Goal: Task Accomplishment & Management: Use online tool/utility

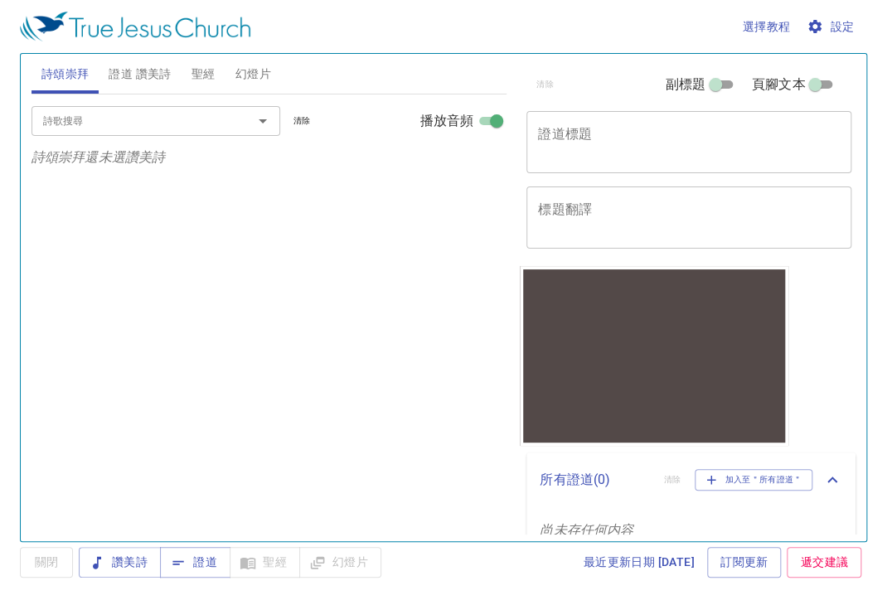
click at [830, 36] on button "設定" at bounding box center [831, 27] width 57 height 31
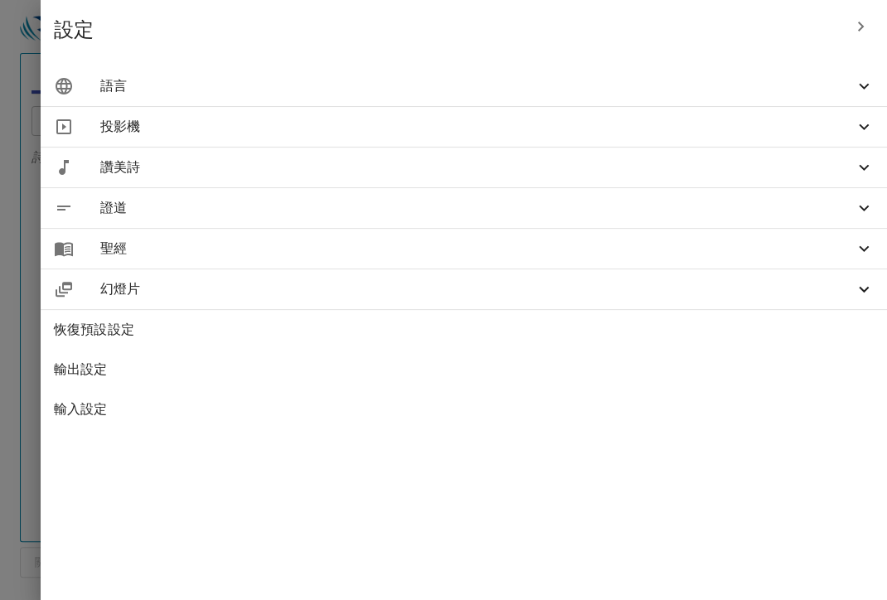
click at [761, 91] on span "語言" at bounding box center [476, 86] width 753 height 20
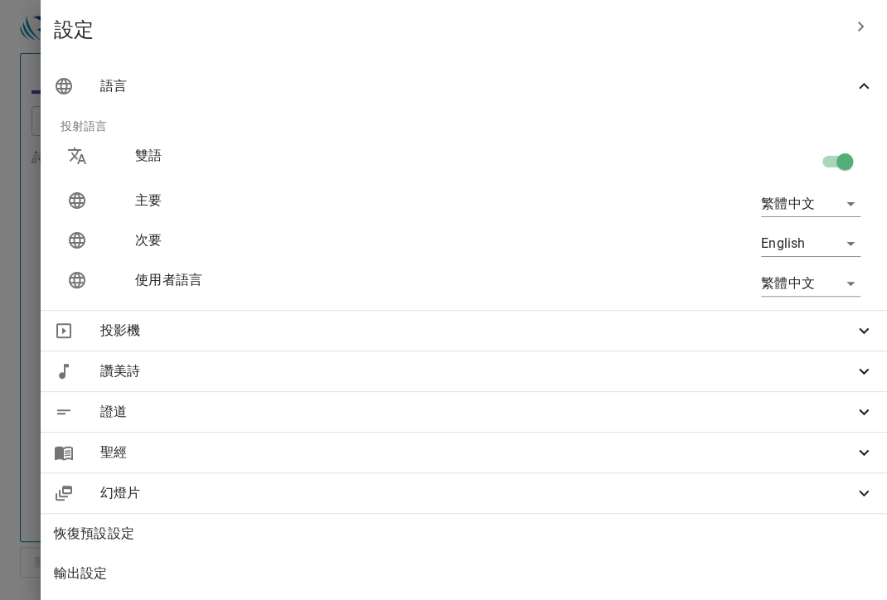
click at [831, 157] on input "checkbox" at bounding box center [844, 164] width 94 height 31
checkbox input "false"
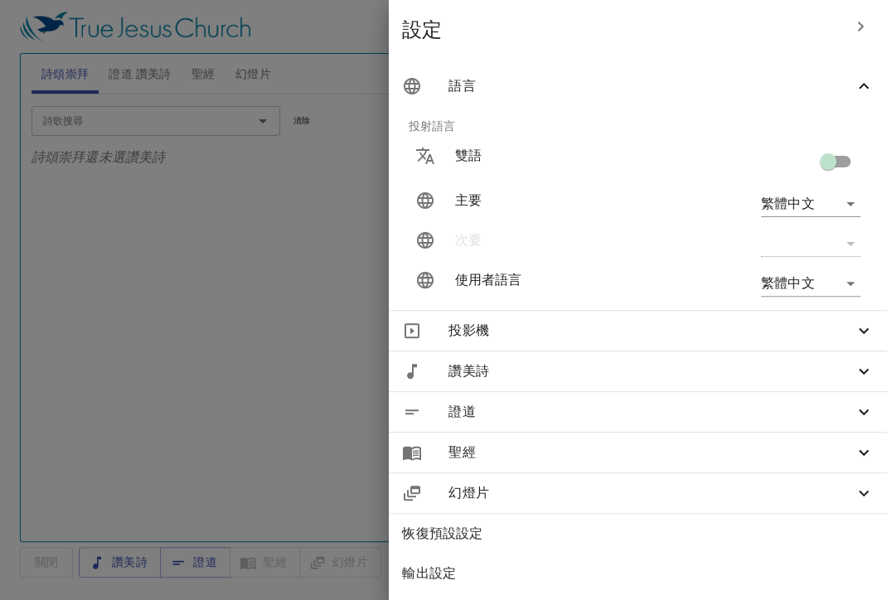
click at [150, 230] on div at bounding box center [443, 300] width 887 height 600
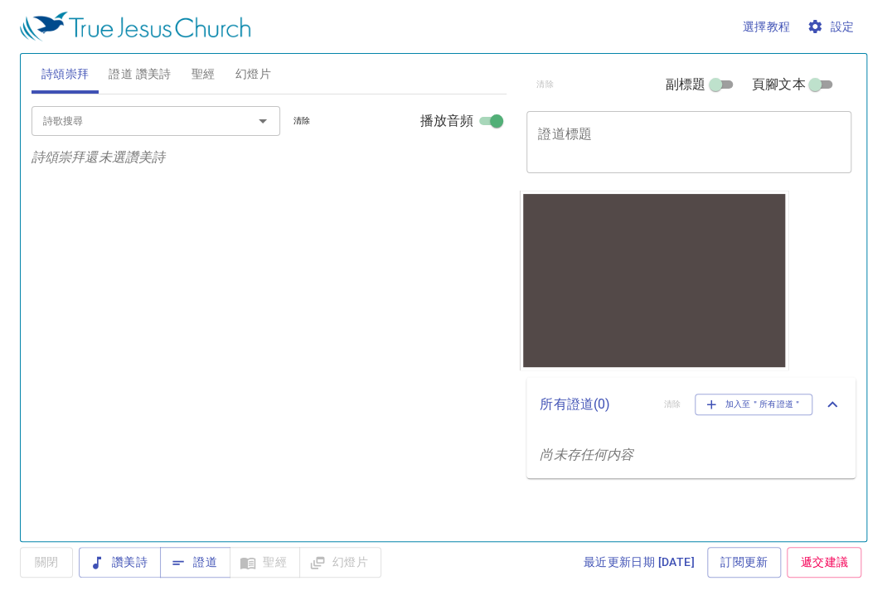
click at [728, 75] on span at bounding box center [721, 85] width 33 height 20
click at [728, 78] on input "副標題" at bounding box center [716, 88] width 60 height 20
checkbox input "true"
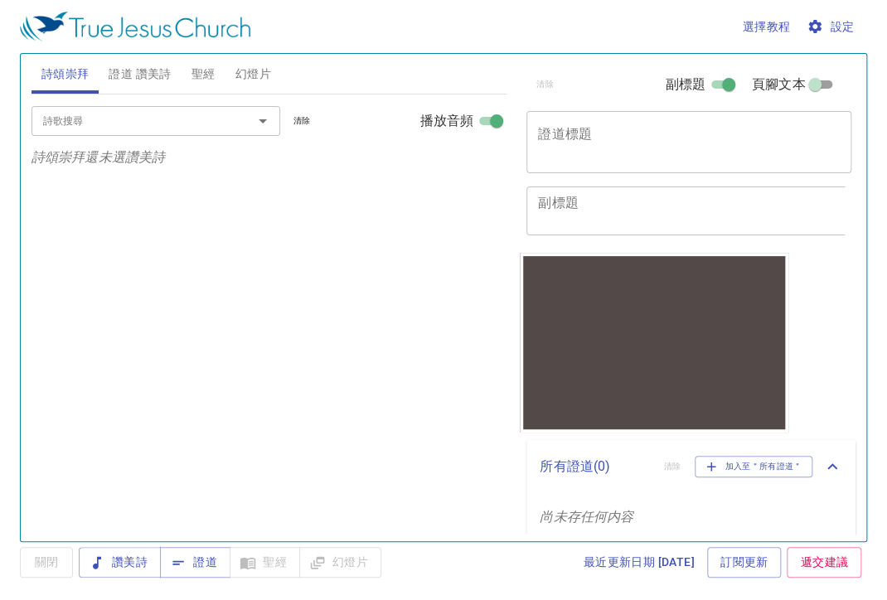
scroll to position [3, 0]
click at [699, 129] on textarea "證道標題" at bounding box center [689, 141] width 302 height 31
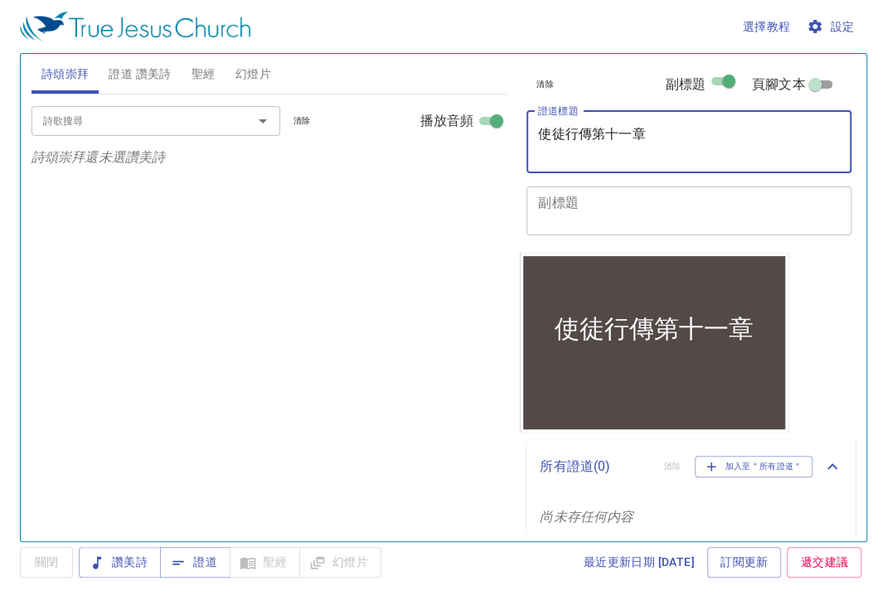
type textarea "使徒行傳第十一章"
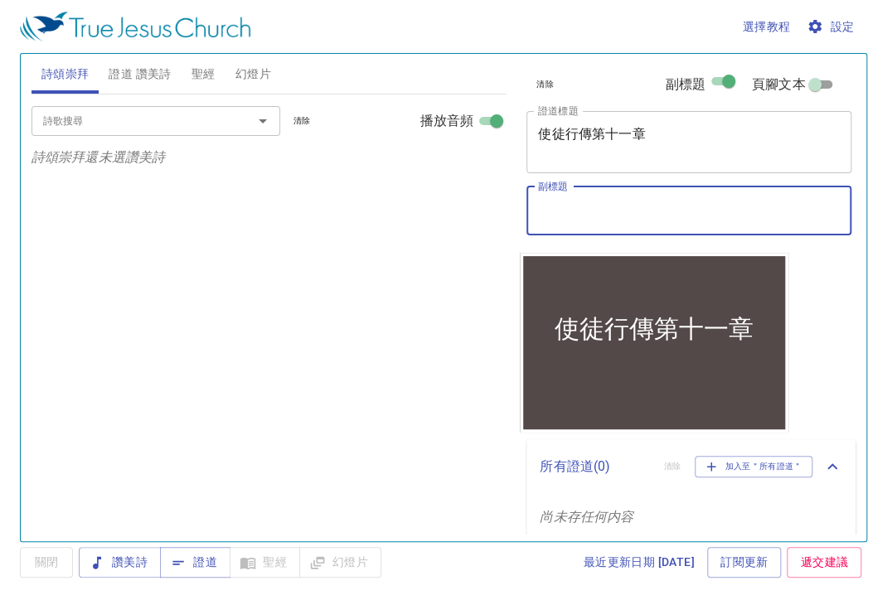
click at [613, 211] on textarea "副標題" at bounding box center [689, 210] width 302 height 31
type textarea "[PERSON_NAME]"
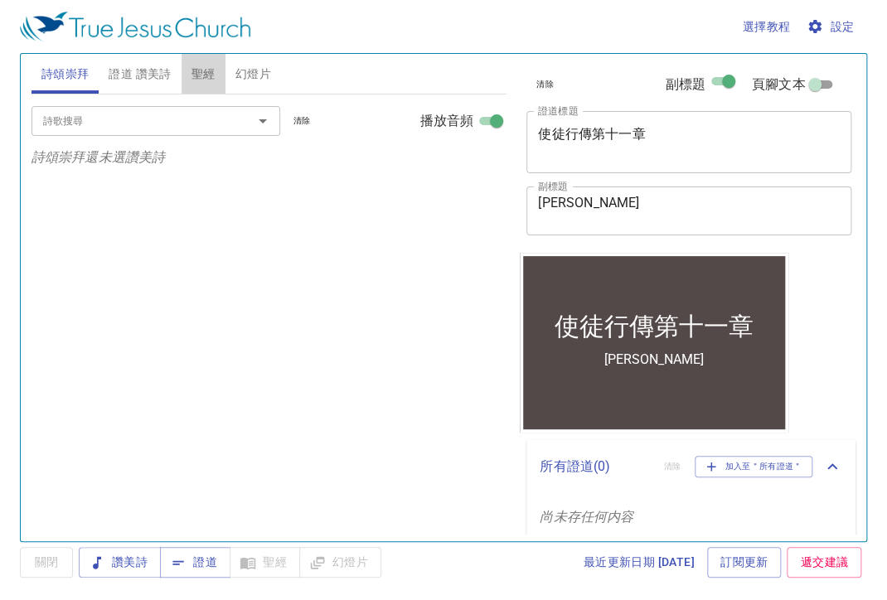
click at [198, 65] on span "聖經" at bounding box center [203, 74] width 24 height 21
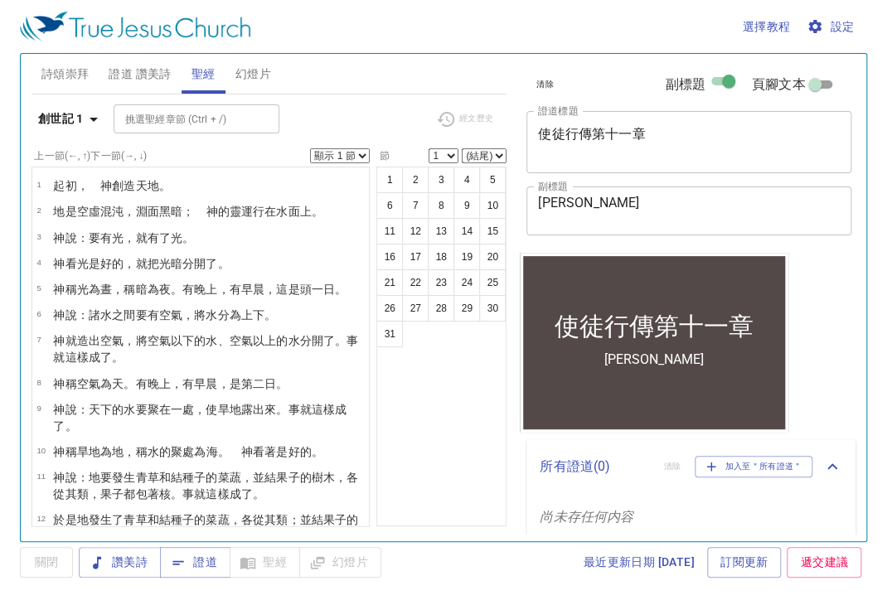
click at [79, 113] on b "創世記 1" at bounding box center [61, 119] width 46 height 21
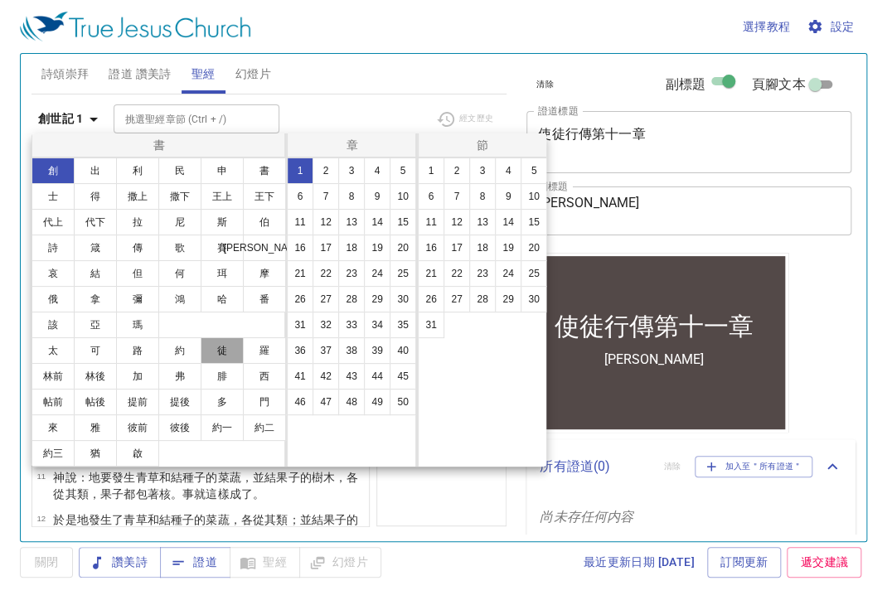
click at [218, 344] on button "徒" at bounding box center [222, 350] width 43 height 27
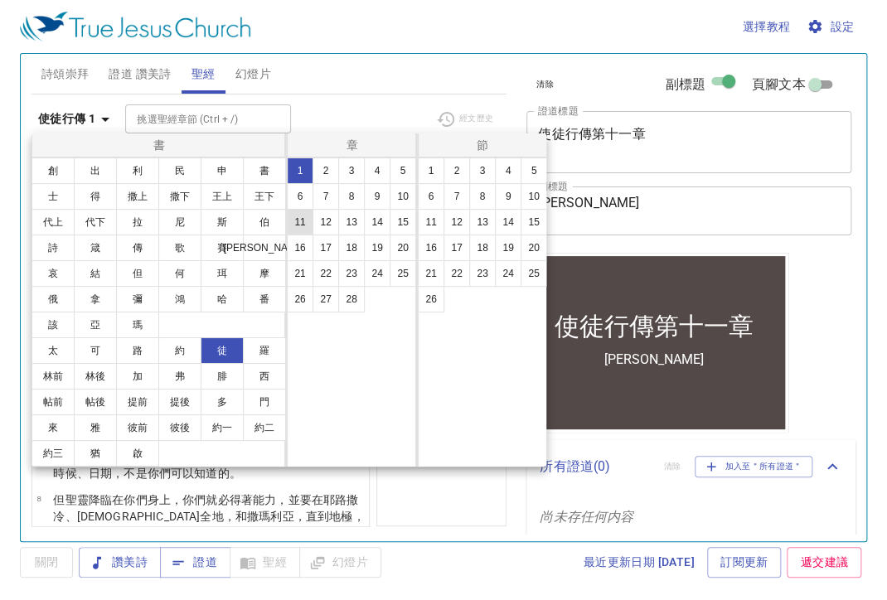
click at [292, 218] on button "11" at bounding box center [300, 222] width 27 height 27
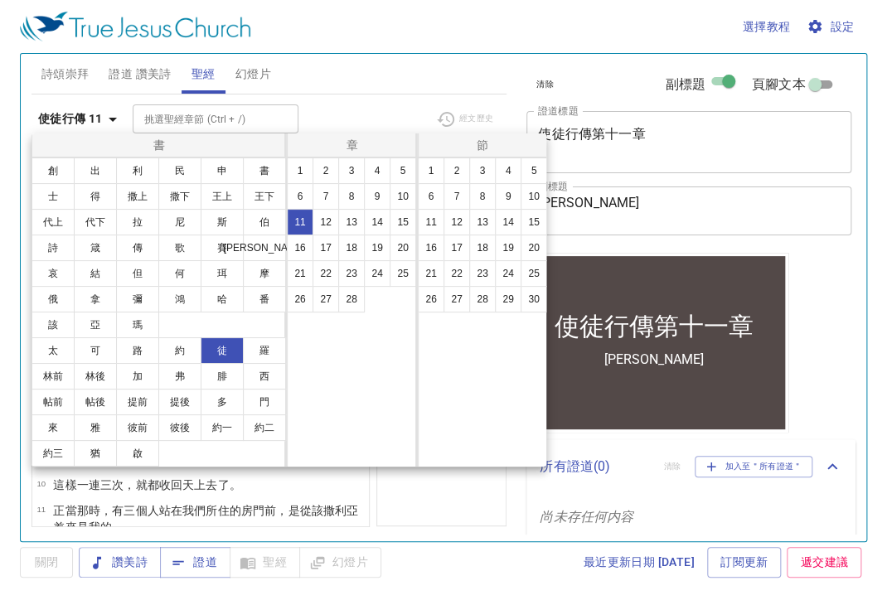
click at [331, 104] on div at bounding box center [443, 300] width 887 height 600
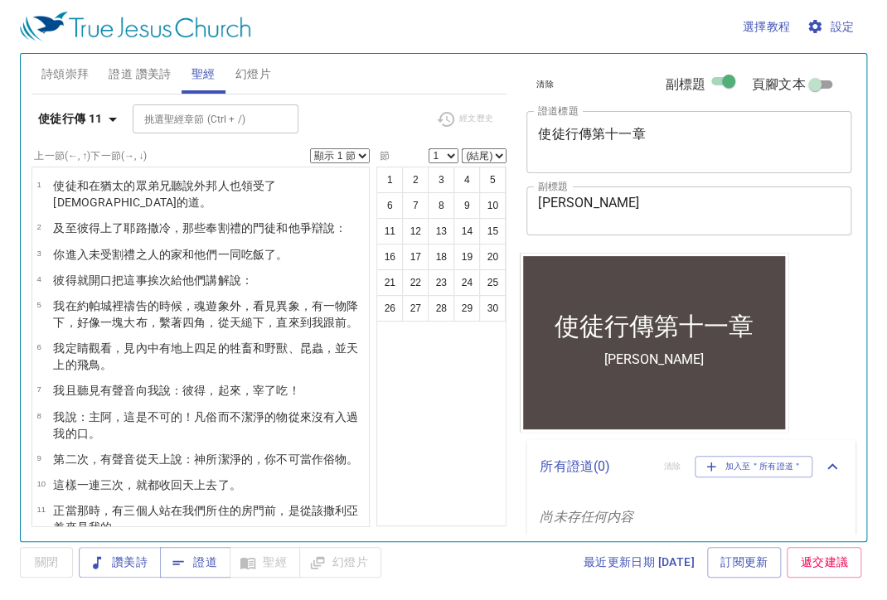
click at [97, 75] on button "詩頌崇拜" at bounding box center [65, 74] width 68 height 40
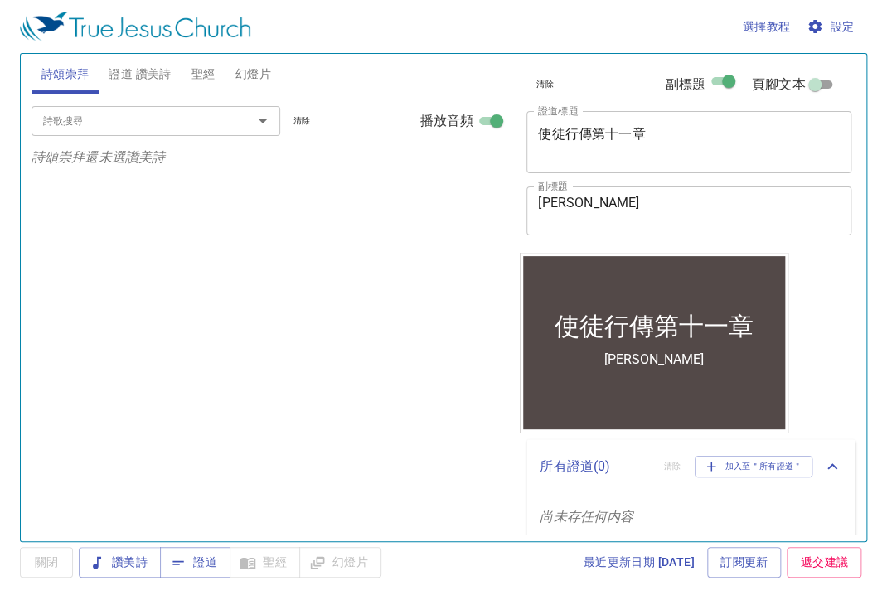
click at [130, 75] on span "證道 讚美詩" at bounding box center [140, 74] width 62 height 21
click at [115, 134] on div "詩歌搜尋" at bounding box center [155, 120] width 249 height 29
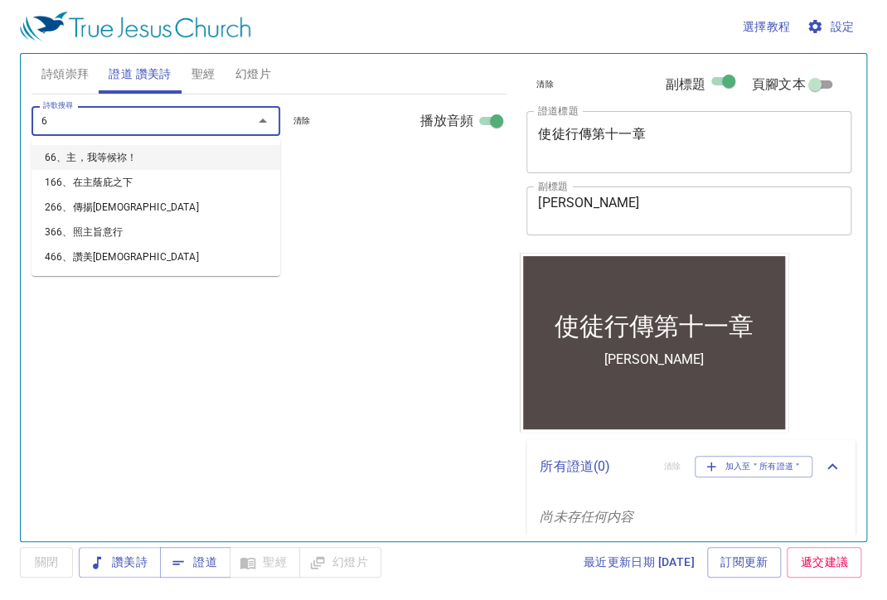
type input "66"
click at [143, 162] on li "66、主，我等候祢！" at bounding box center [155, 157] width 249 height 25
select select "1"
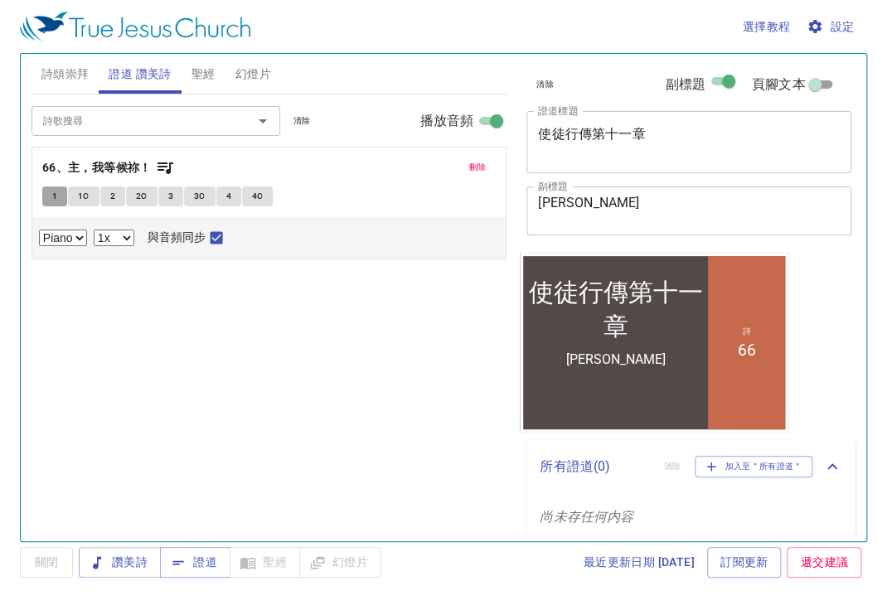
click at [52, 198] on span "1" at bounding box center [54, 196] width 5 height 15
checkbox input "false"
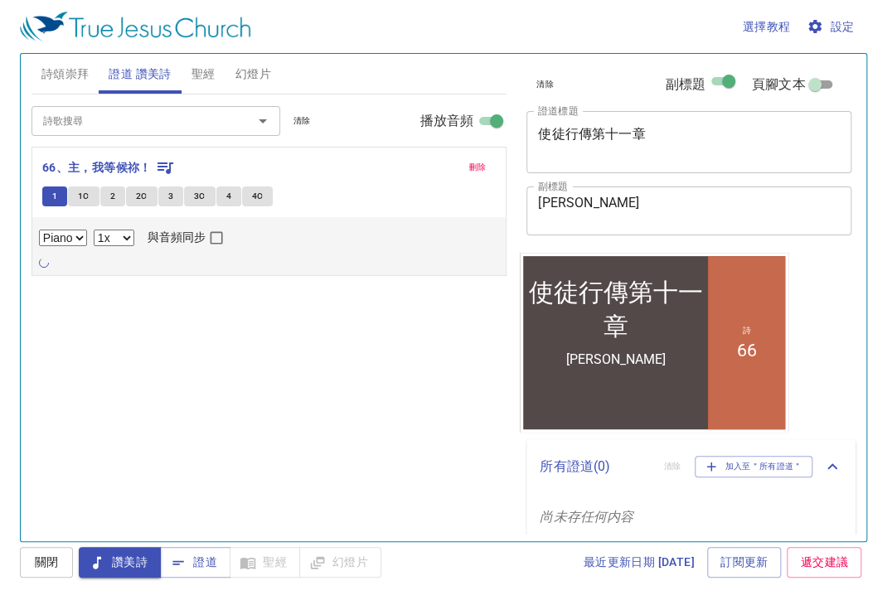
click icon "button"
click at [90, 197] on button "1C" at bounding box center [83, 197] width 31 height 20
click at [70, 265] on icon "button" at bounding box center [74, 268] width 10 height 10
drag, startPoint x: 207, startPoint y: 268, endPoint x: 378, endPoint y: 285, distance: 171.6
click at [382, 285] on div "詩歌搜尋 詩歌搜尋 清除 播放音頻 刪除 66、主，我等候祢！ 1 1C 2 2C 3 3C 4 4C Piano 0.6x 0.7x 0.8x 0.9x 1…" at bounding box center [268, 310] width 475 height 433
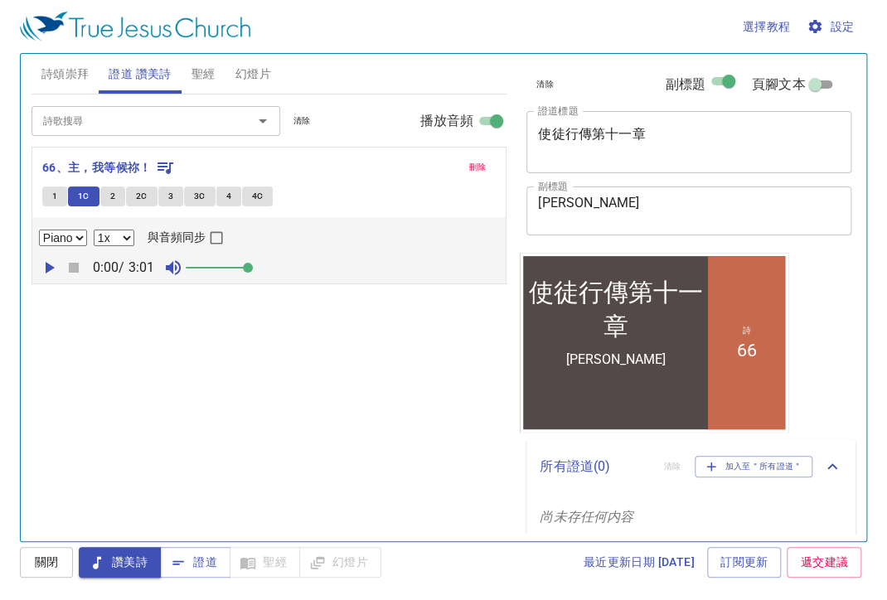
click at [193, 73] on span "聖經" at bounding box center [203, 74] width 24 height 21
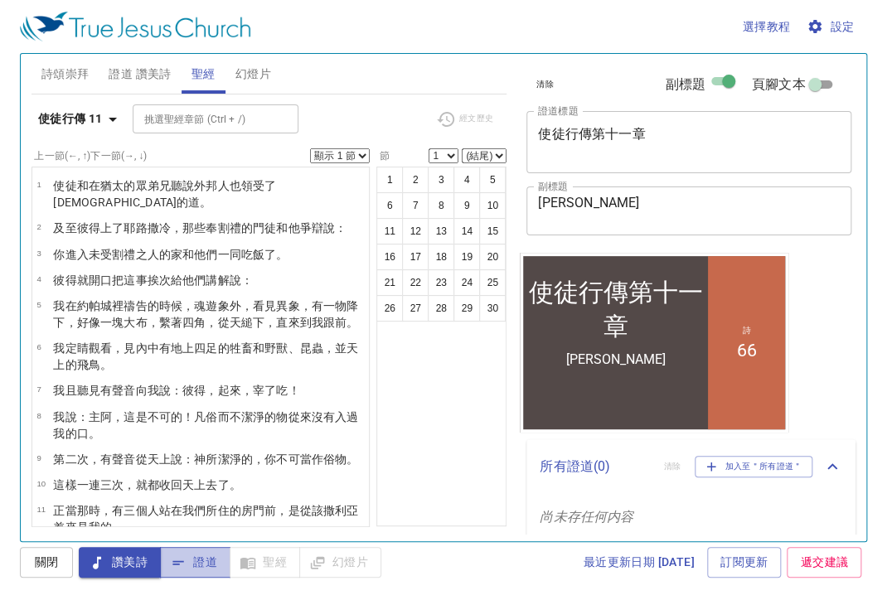
click at [173, 555] on icon "button" at bounding box center [178, 563] width 17 height 17
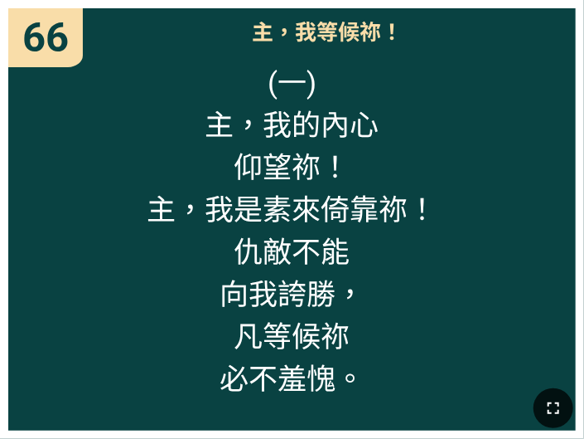
click at [552, 409] on icon "button" at bounding box center [554, 408] width 20 height 20
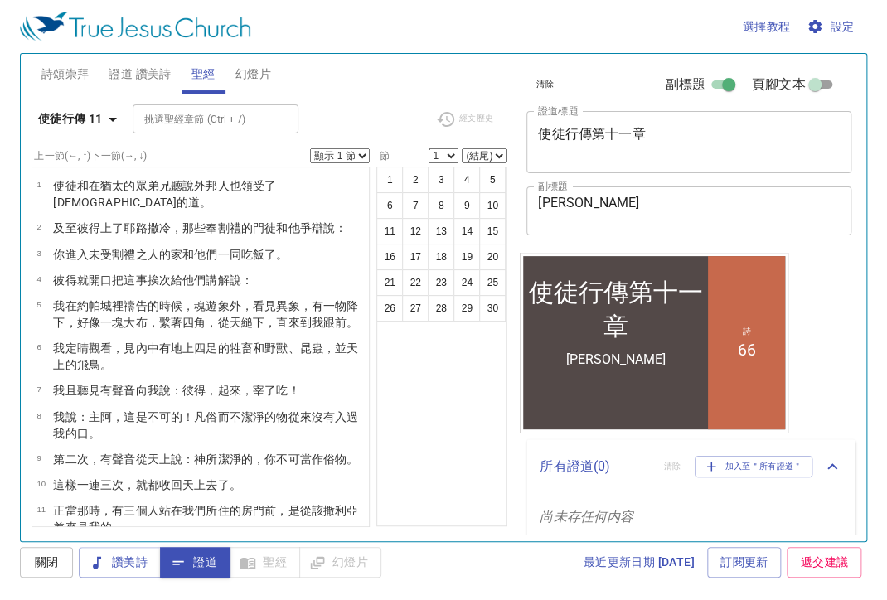
scroll to position [3, 0]
click at [129, 68] on span "證道 讚美詩" at bounding box center [140, 74] width 62 height 21
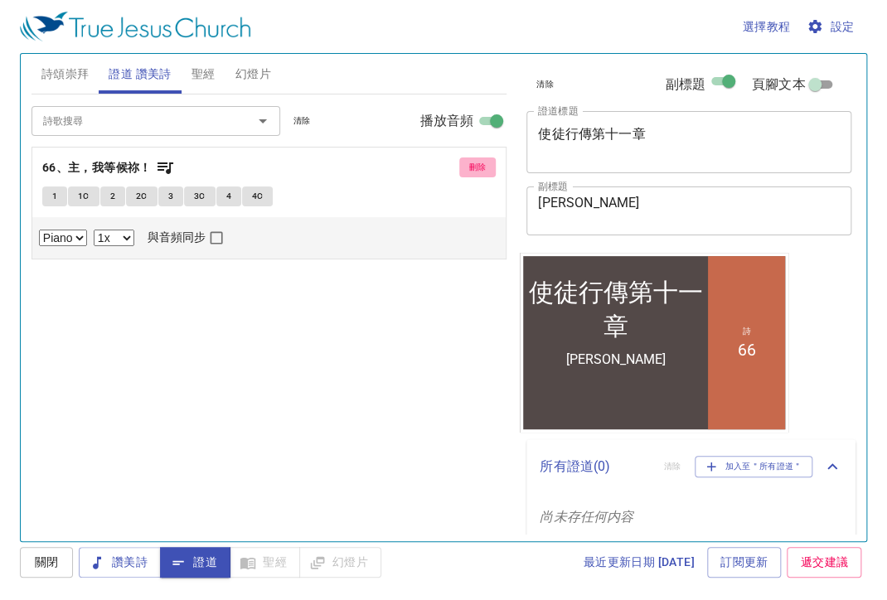
click at [477, 165] on span "刪除" at bounding box center [477, 167] width 17 height 15
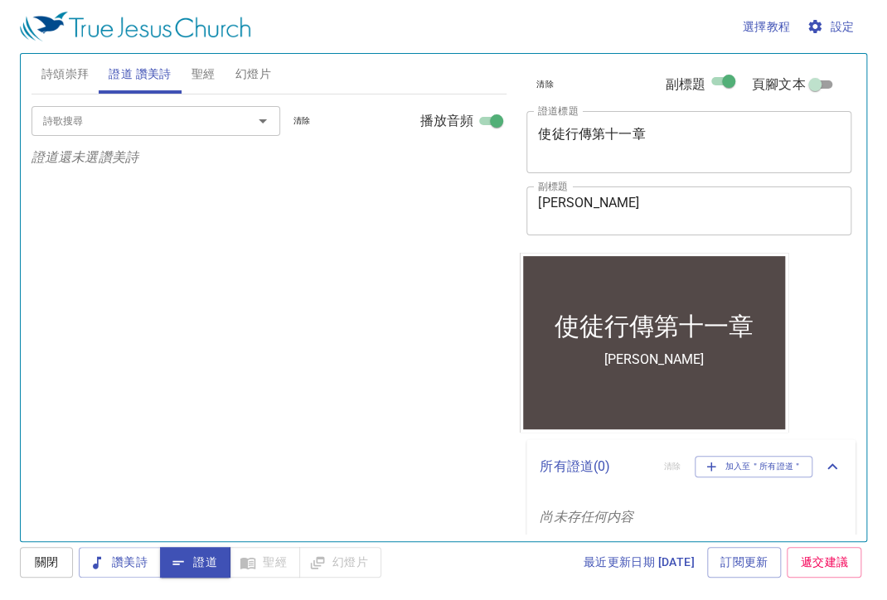
click at [116, 108] on div "詩歌搜尋" at bounding box center [155, 120] width 249 height 29
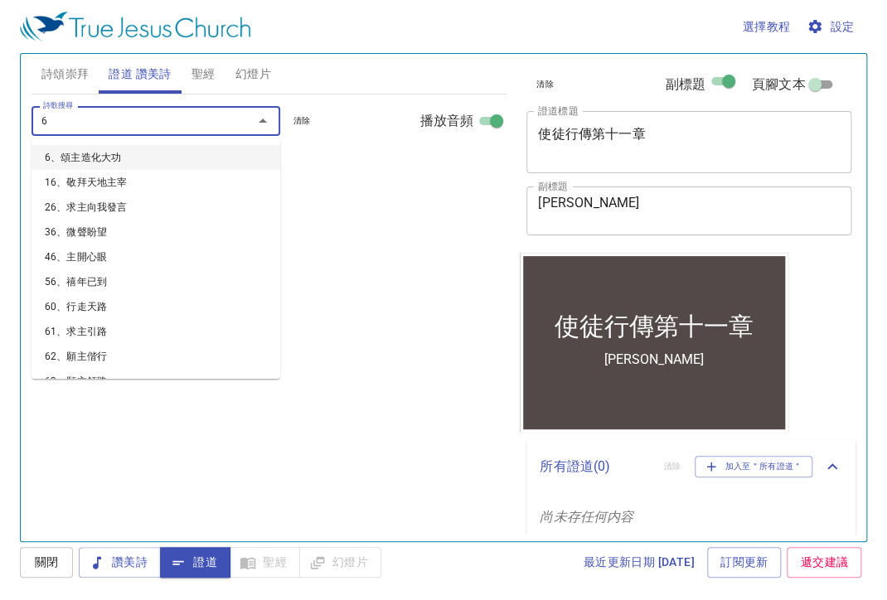
type input "63"
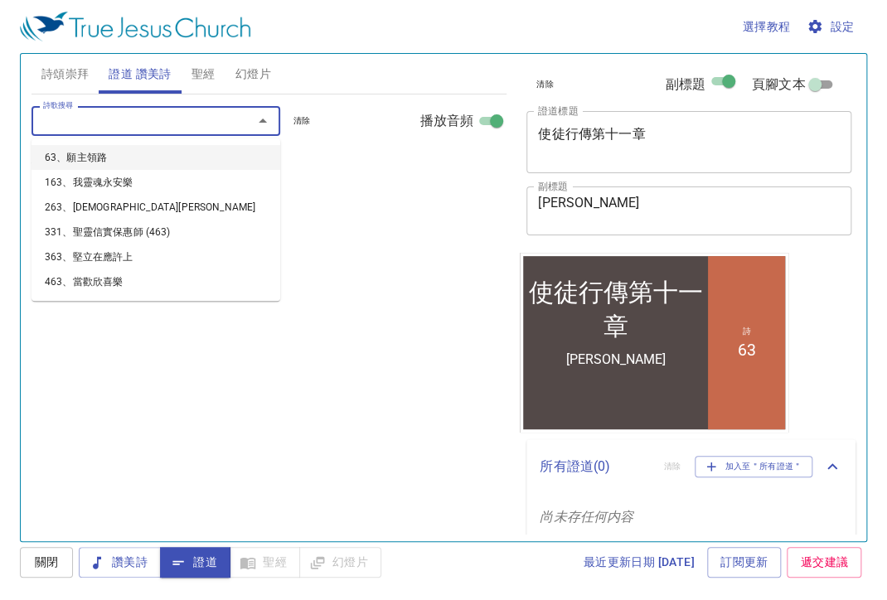
select select "1"
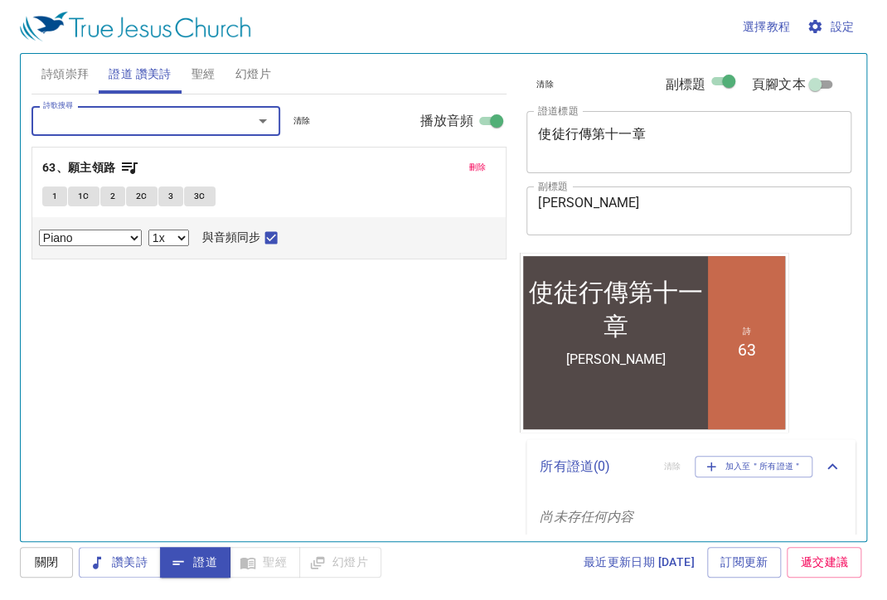
click at [54, 201] on span "1" at bounding box center [54, 196] width 5 height 15
checkbox input "false"
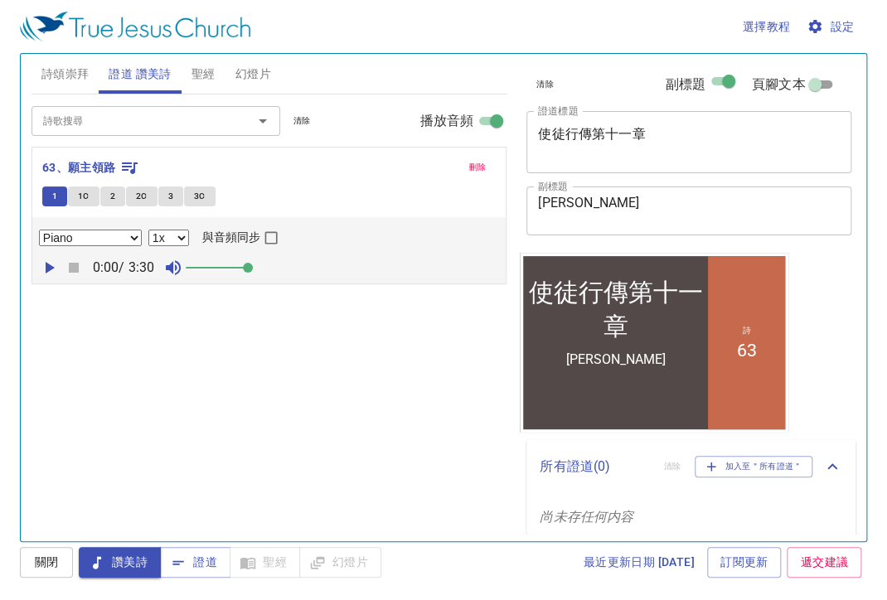
click at [51, 268] on icon "button" at bounding box center [50, 268] width 9 height 12
click at [69, 271] on icon "button" at bounding box center [74, 268] width 10 height 10
click at [222, 564] on button "證道" at bounding box center [195, 562] width 70 height 31
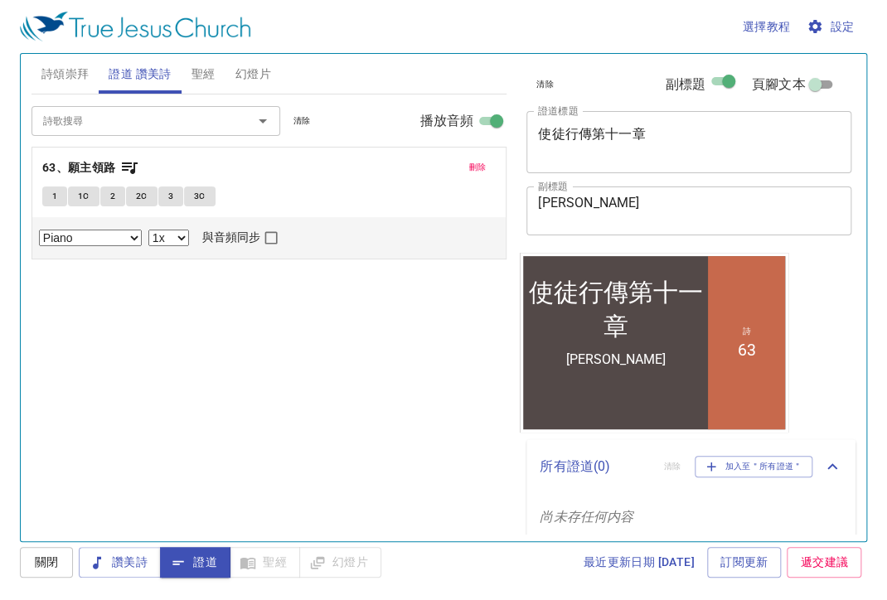
click at [202, 69] on span "聖經" at bounding box center [203, 74] width 24 height 21
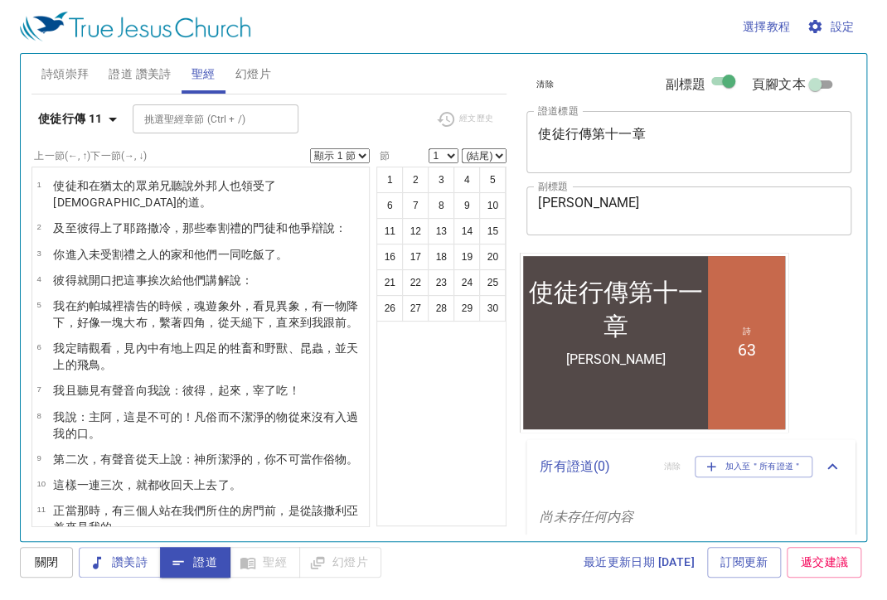
click at [356, 147] on div "使徒行傳 11 挑選聖經章節 (Ctrl + /) 挑選聖經章節 (Ctrl + /) 經文歷史" at bounding box center [268, 126] width 475 height 46
click at [351, 155] on select "顯示 1 節 顯示 2 節 顯示 3 節 顯示 4 節 顯示 5 節" at bounding box center [340, 155] width 60 height 15
select select "2"
click at [310, 148] on select "顯示 1 節 顯示 2 節 顯示 3 節 顯示 4 節 顯示 5 節" at bounding box center [340, 155] width 60 height 15
click at [376, 94] on div "使徒行傳 11 挑選聖經章節 (Ctrl + /) 挑選聖經章節 (Ctrl + /) 經文歷史 上一節 (←, ↑) 下一節 (→, ↓) 顯示 1 節 顯…" at bounding box center [268, 310] width 475 height 433
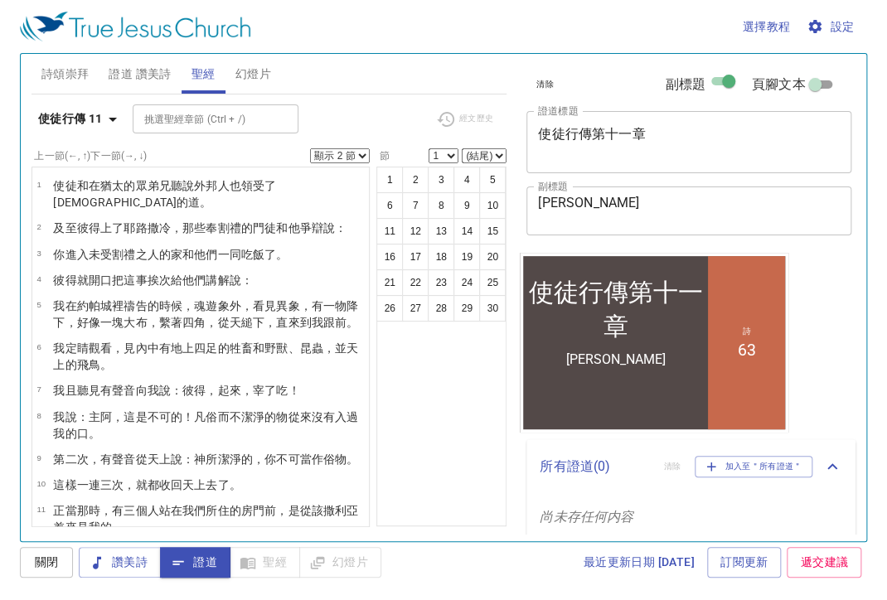
click at [136, 69] on span "證道 讚美詩" at bounding box center [140, 74] width 62 height 21
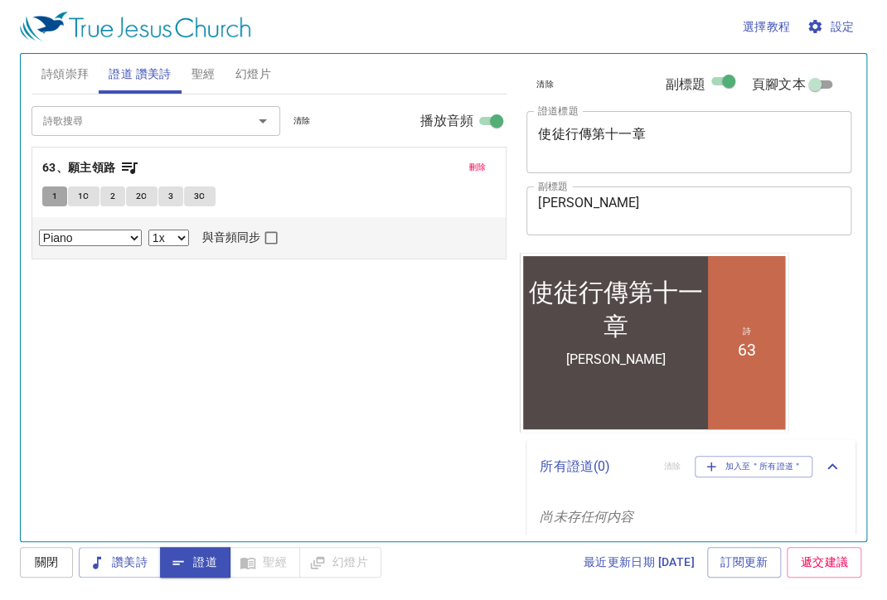
click at [49, 202] on button "1" at bounding box center [54, 197] width 25 height 20
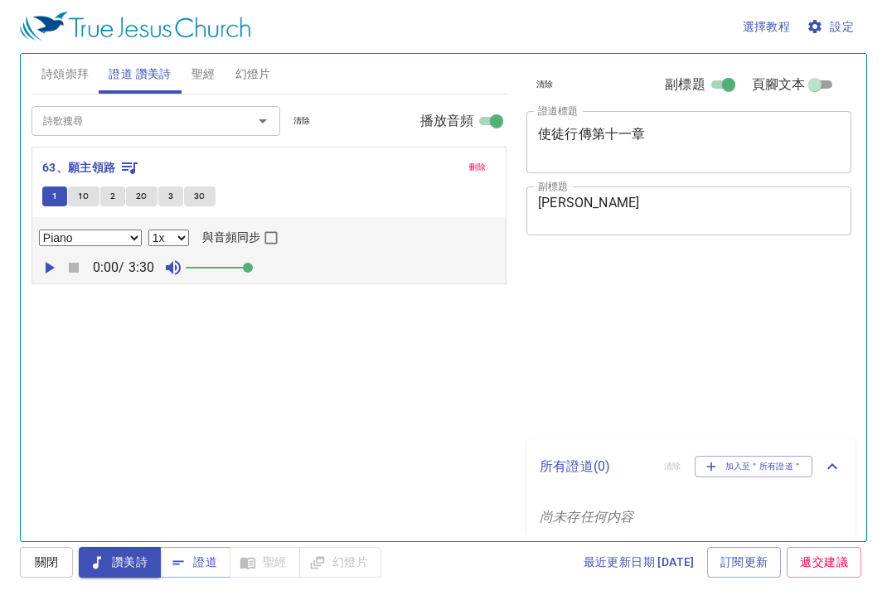
select select "1"
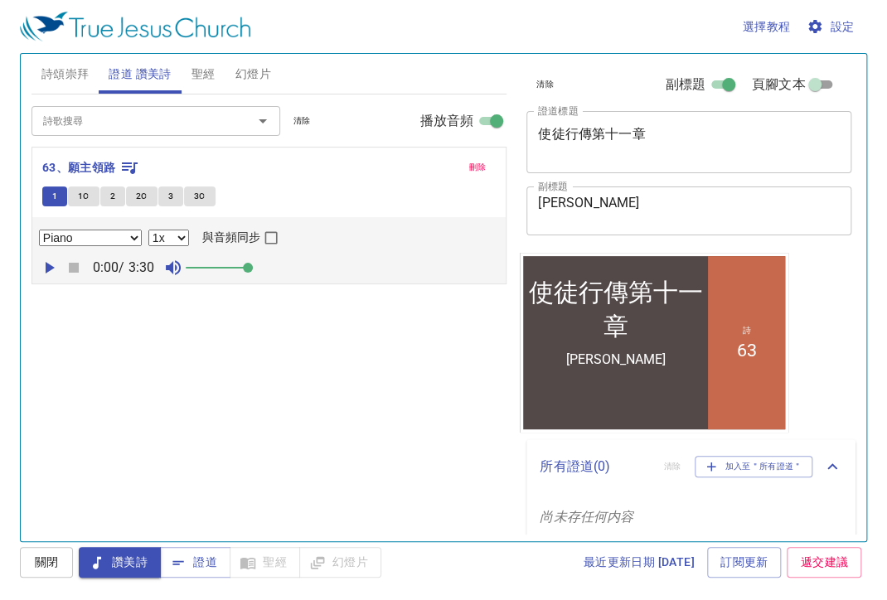
click at [48, 204] on button "1" at bounding box center [54, 197] width 25 height 20
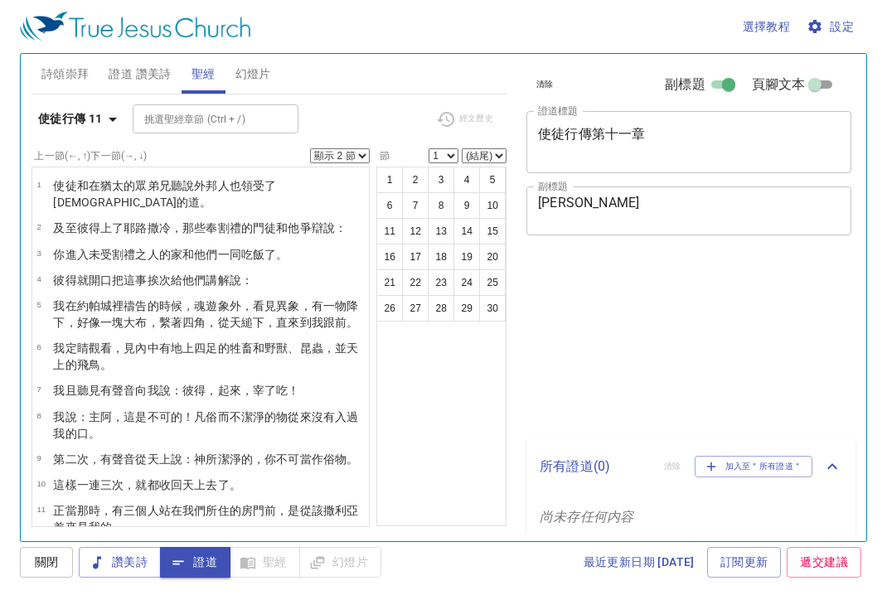
select select "2"
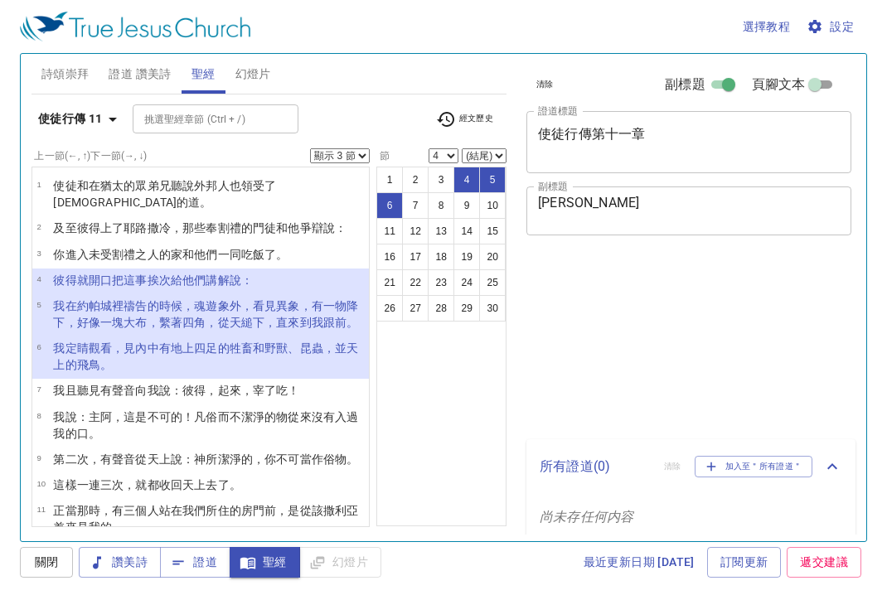
select select "3"
select select "4"
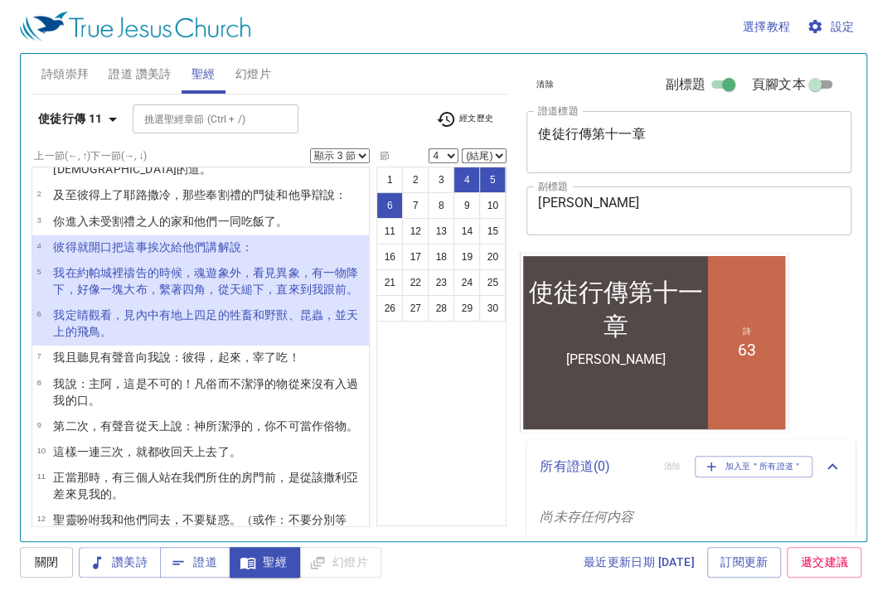
scroll to position [3, 0]
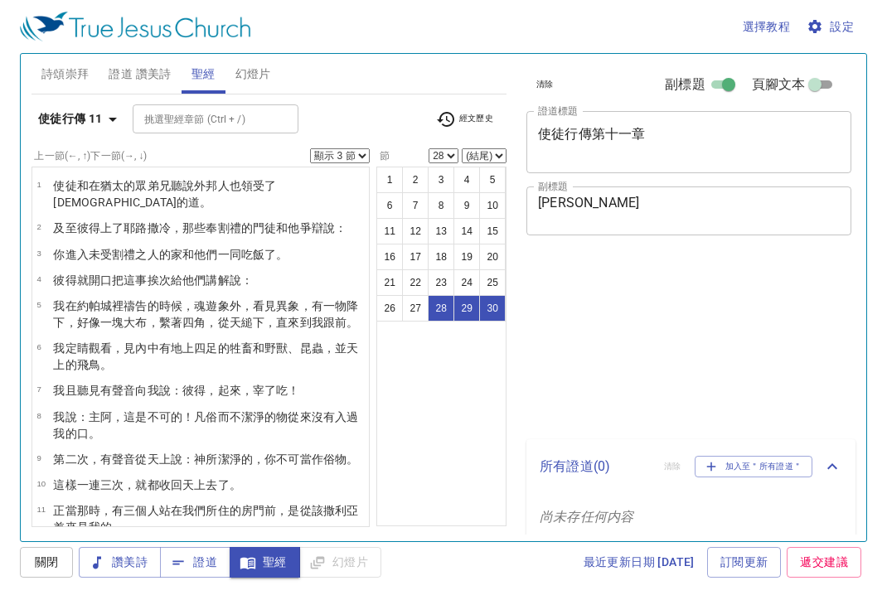
select select "3"
select select "28"
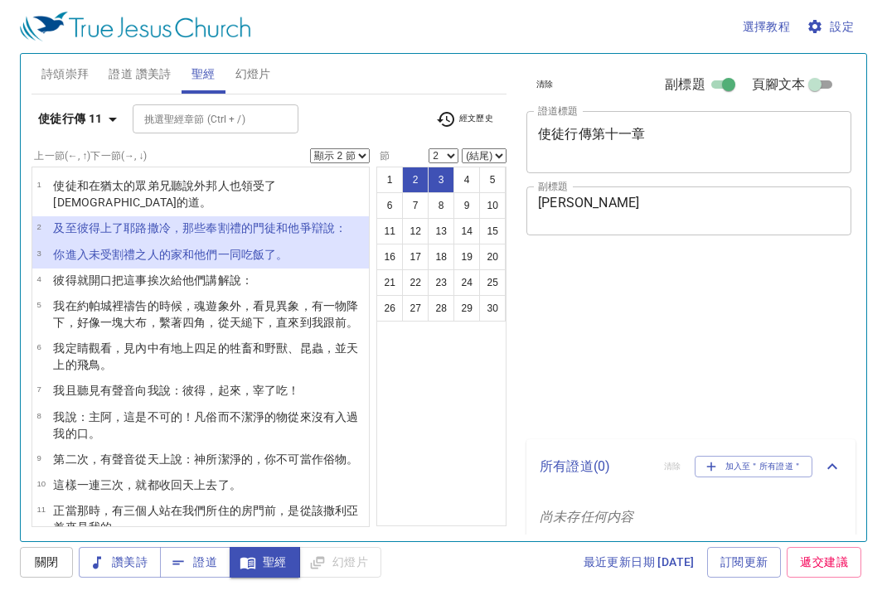
select select "2"
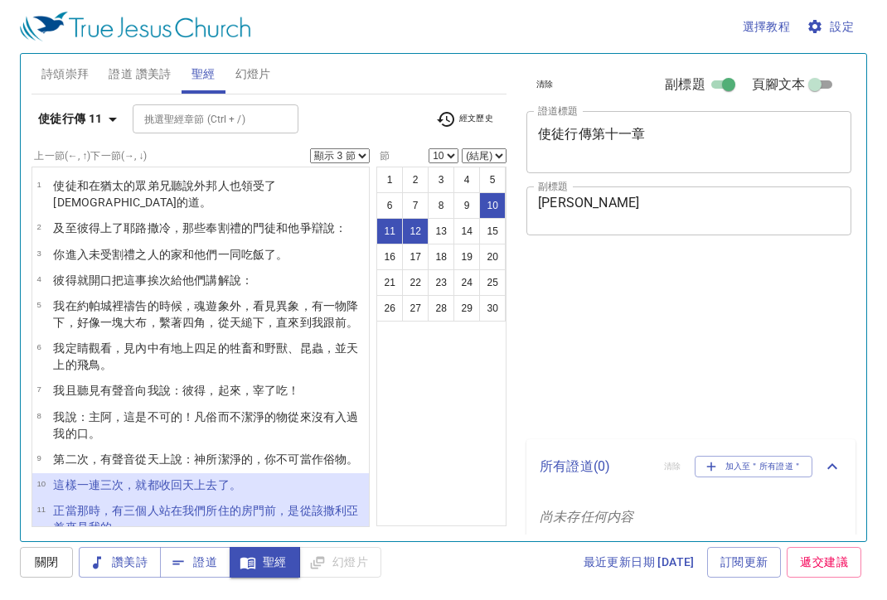
select select "3"
select select "10"
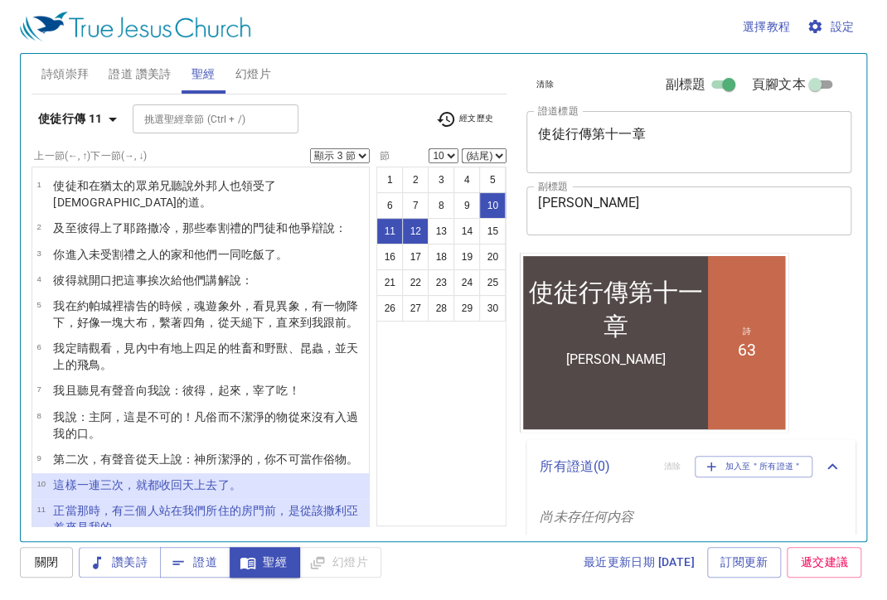
scroll to position [3, 0]
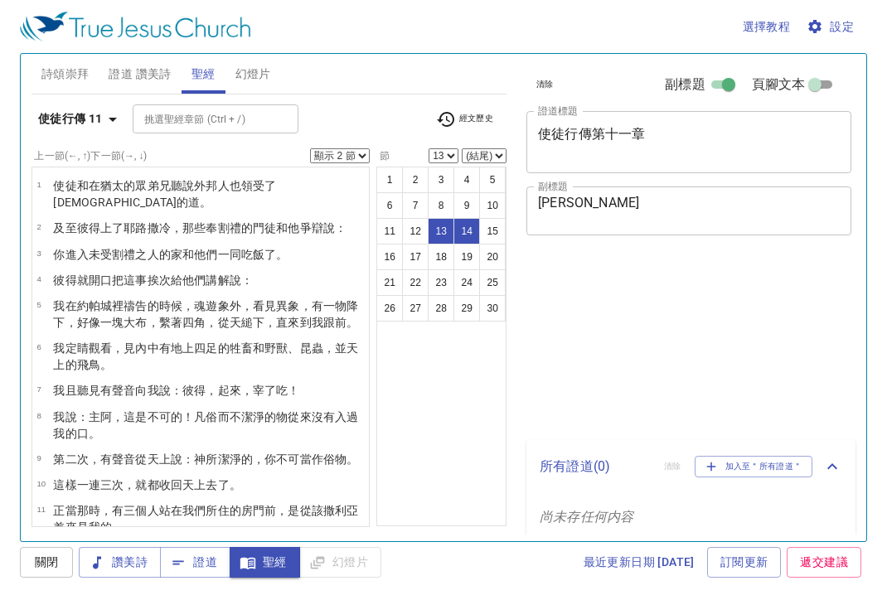
select select "2"
select select "13"
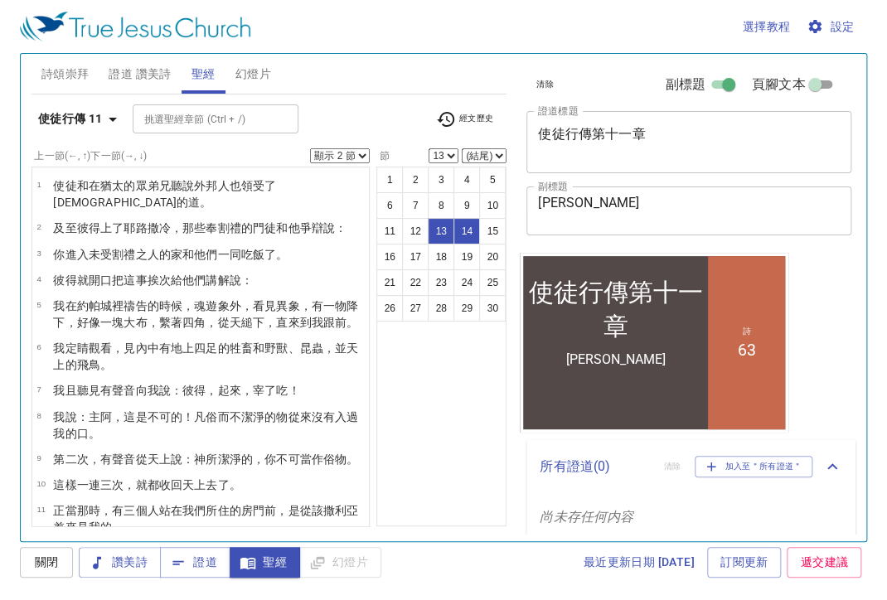
scroll to position [3, 0]
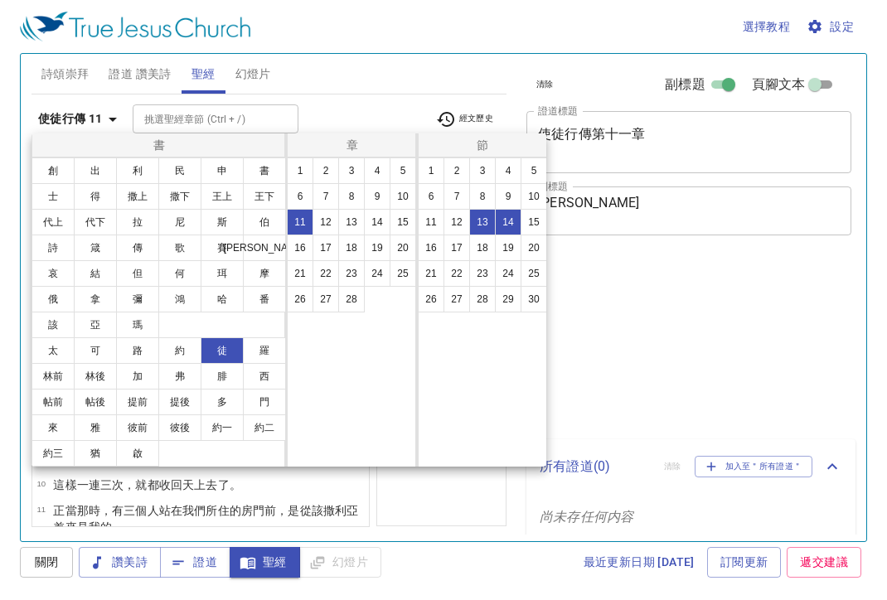
select select "2"
select select "13"
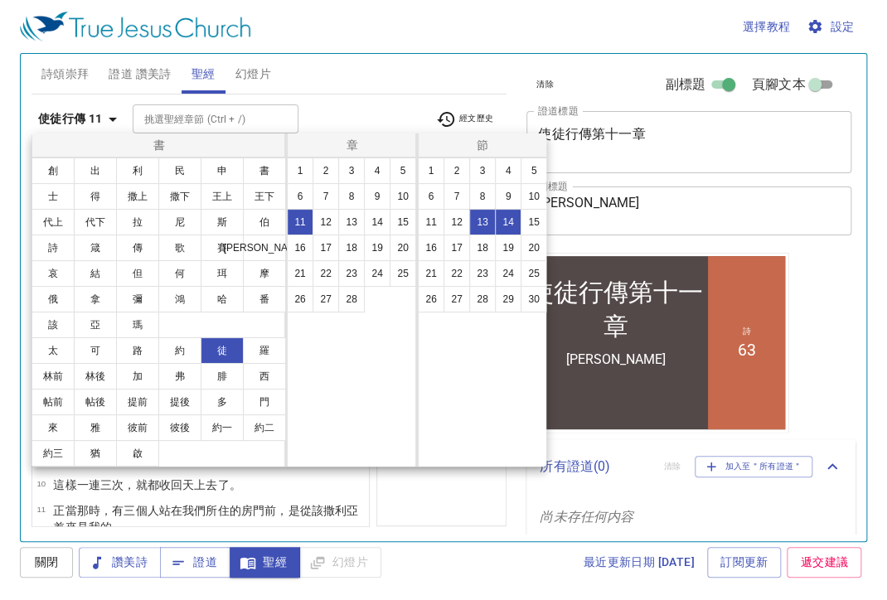
scroll to position [3, 0]
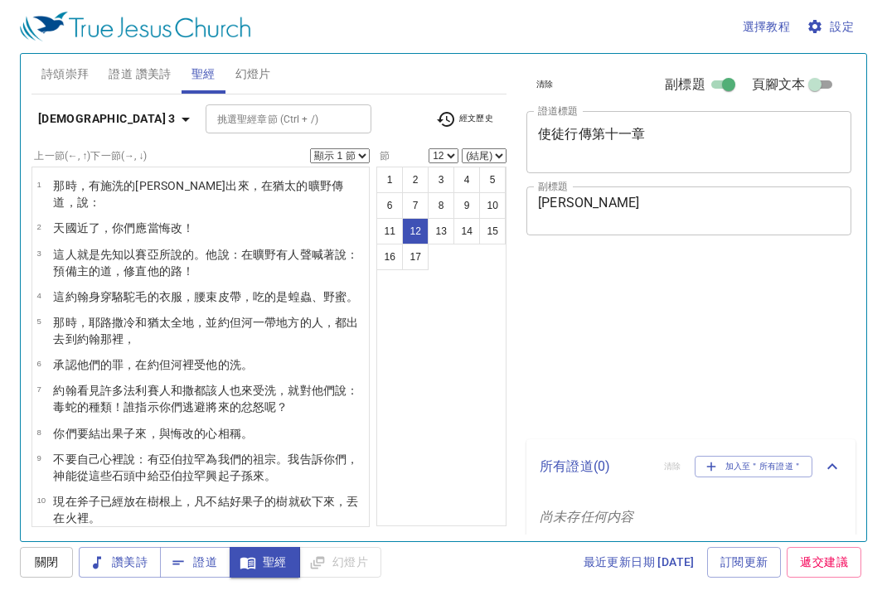
select select "12"
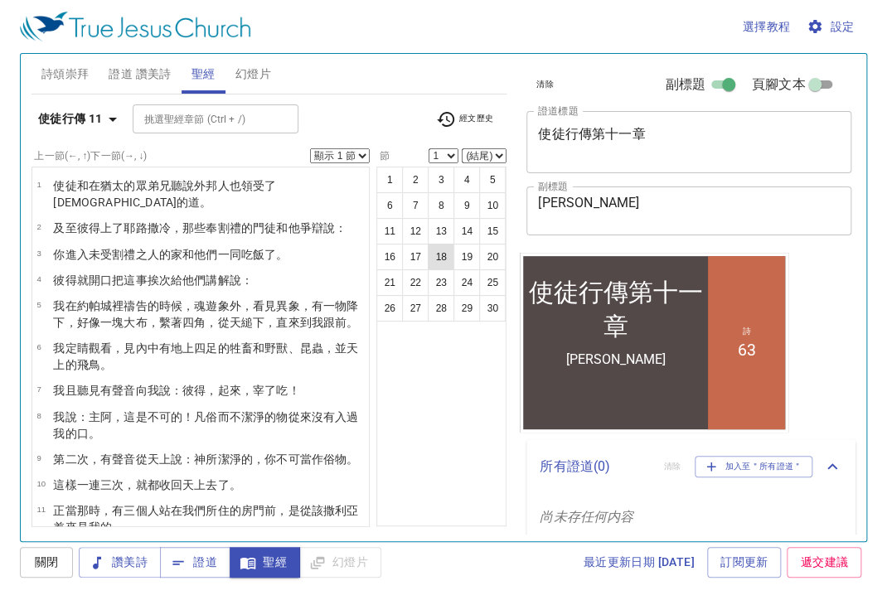
click at [443, 251] on button "18" at bounding box center [441, 257] width 27 height 27
select select "18"
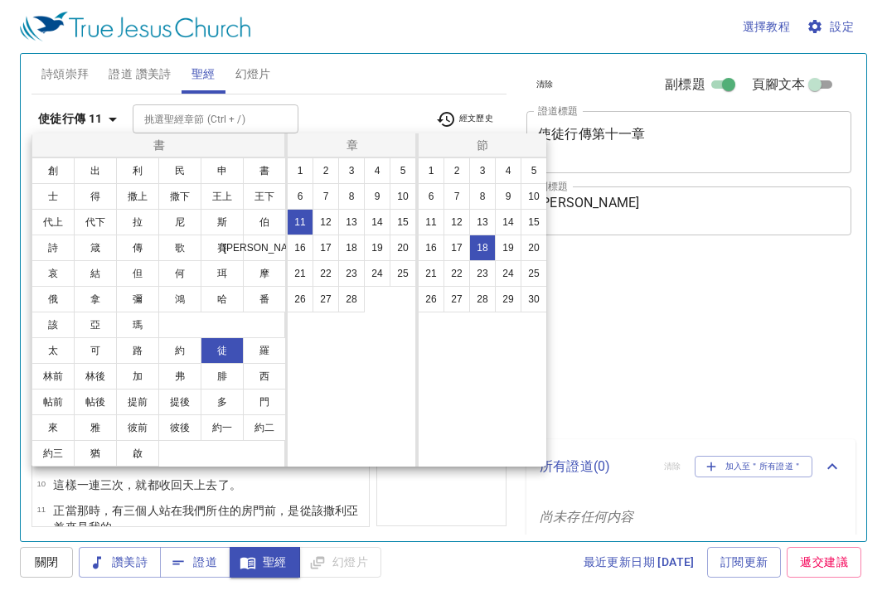
select select "18"
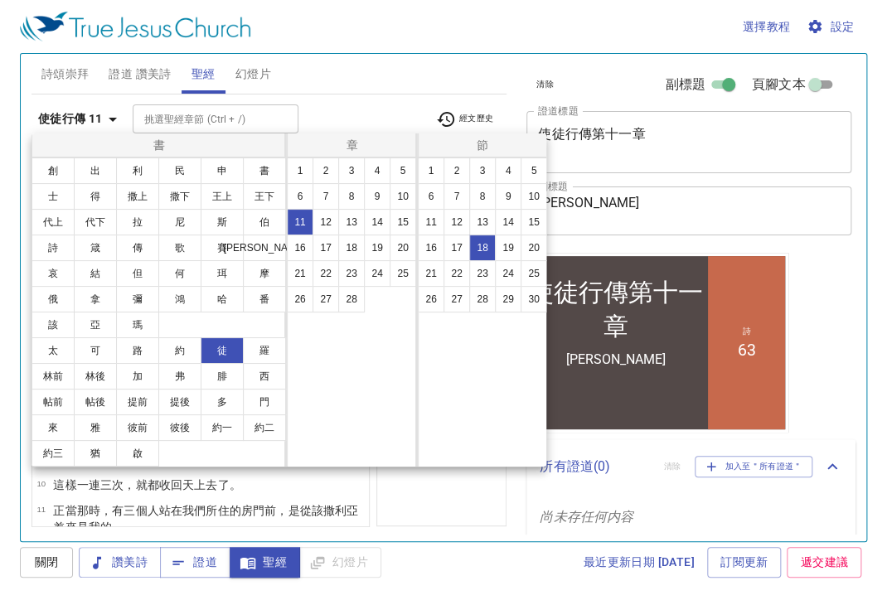
scroll to position [3, 0]
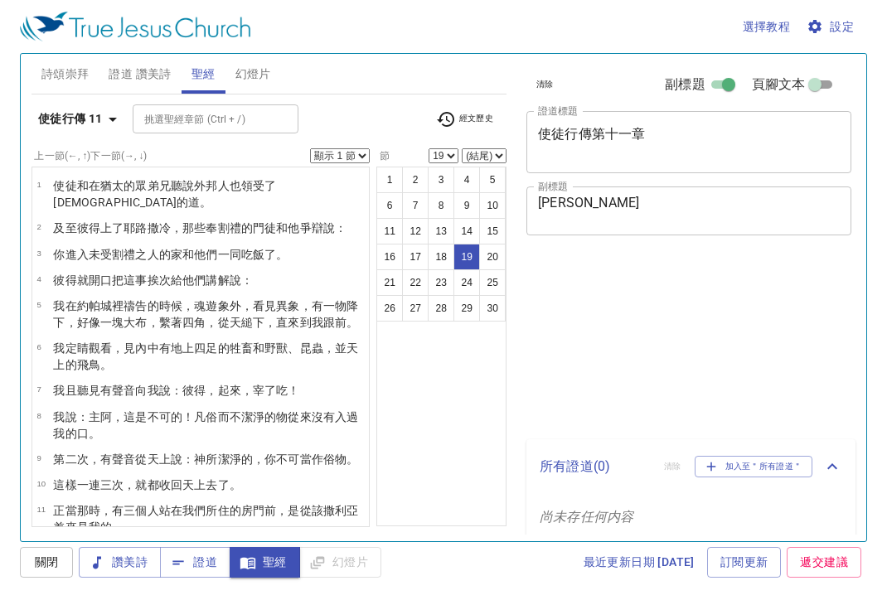
select select "19"
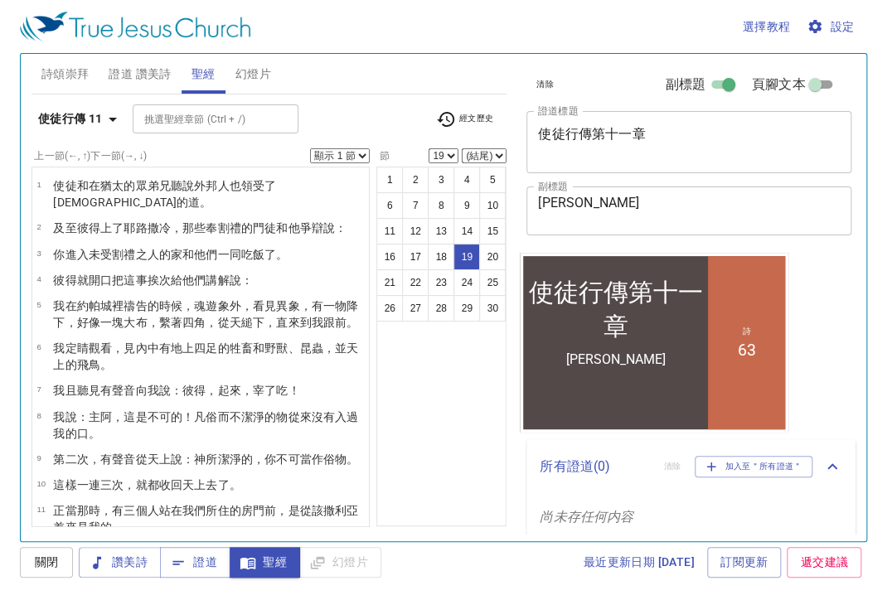
scroll to position [3, 0]
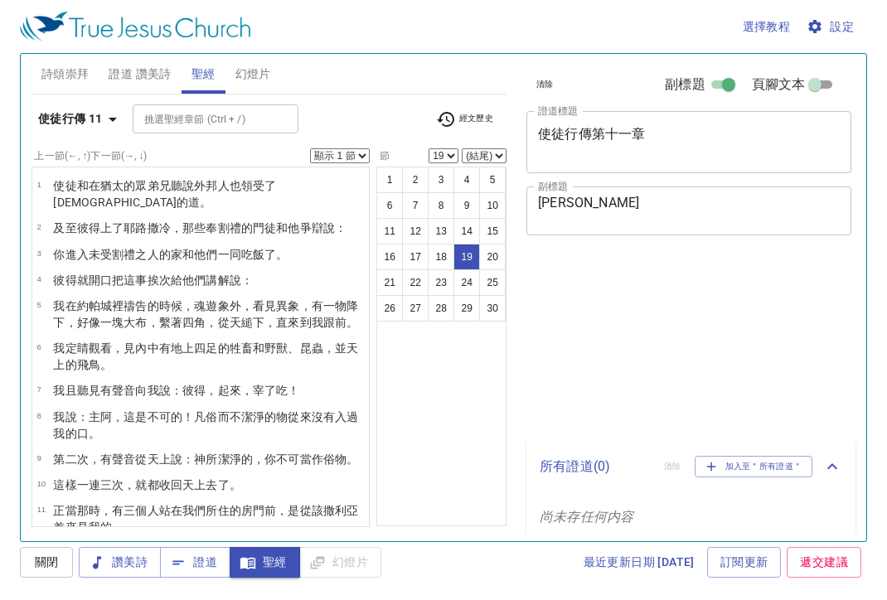
select select "19"
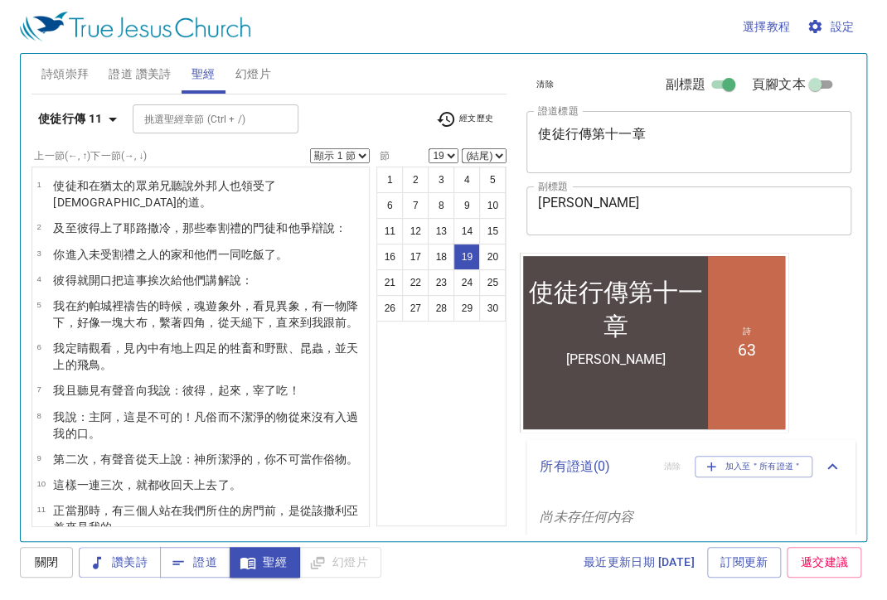
scroll to position [3, 0]
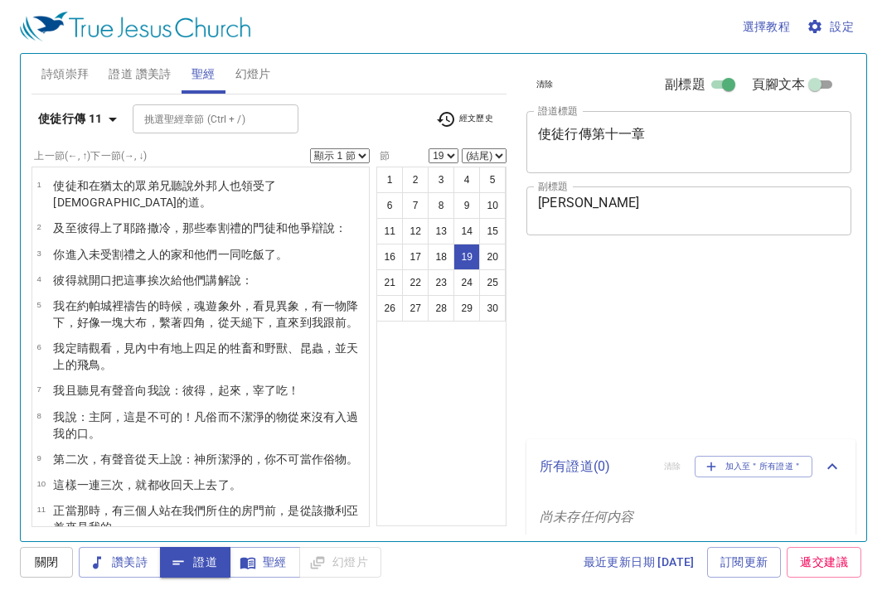
select select "19"
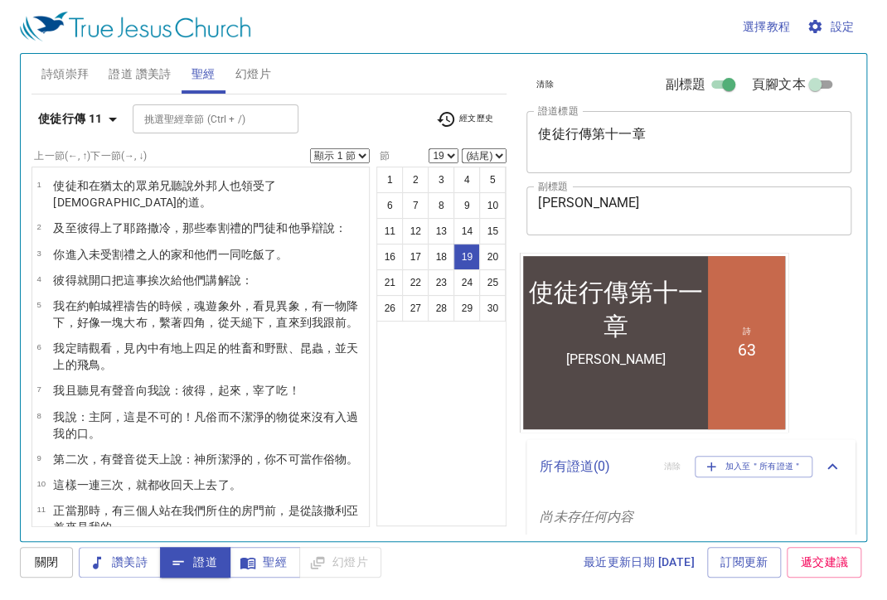
scroll to position [3, 0]
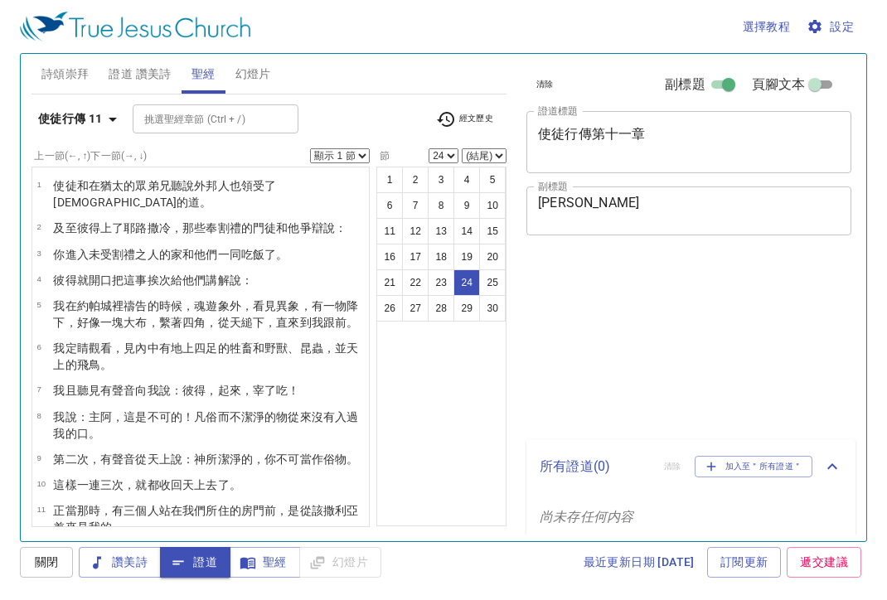
select select "24"
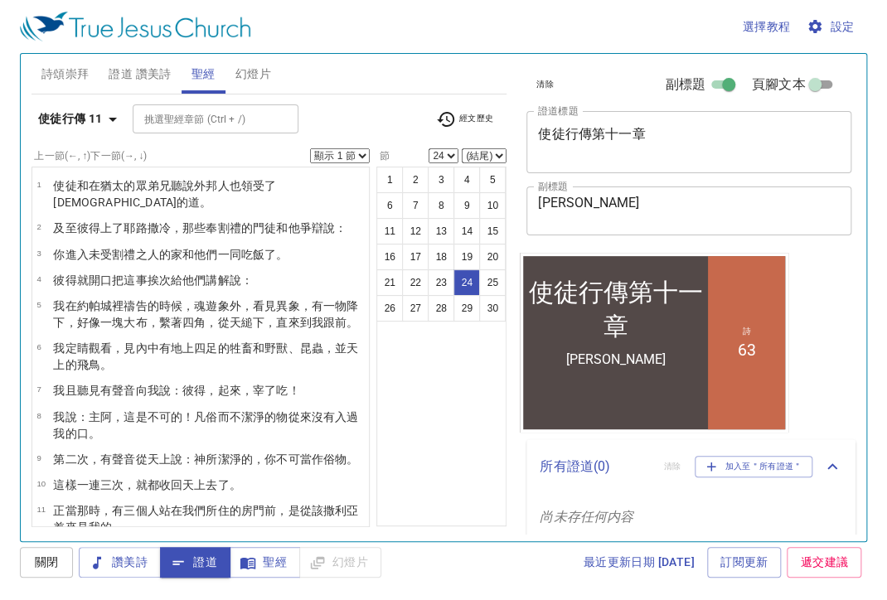
scroll to position [3, 0]
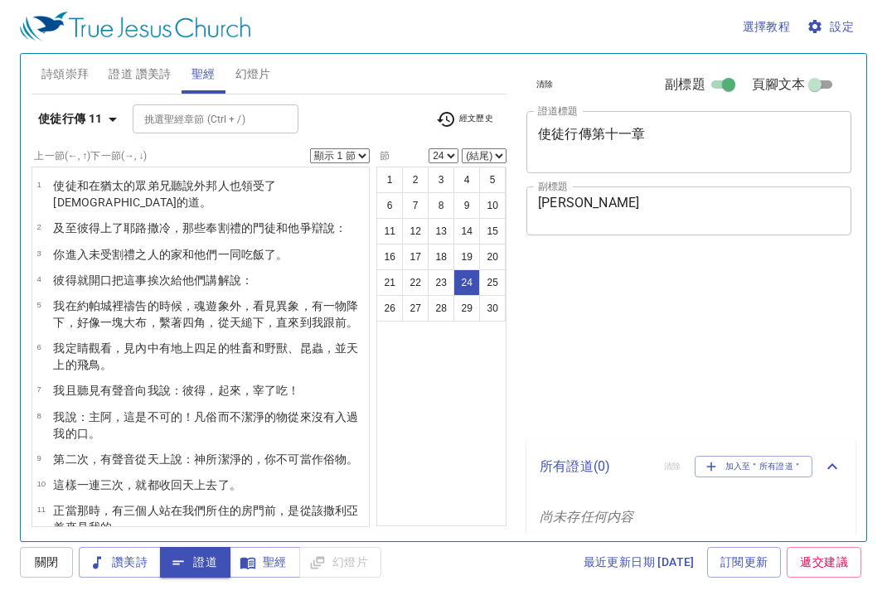
select select "24"
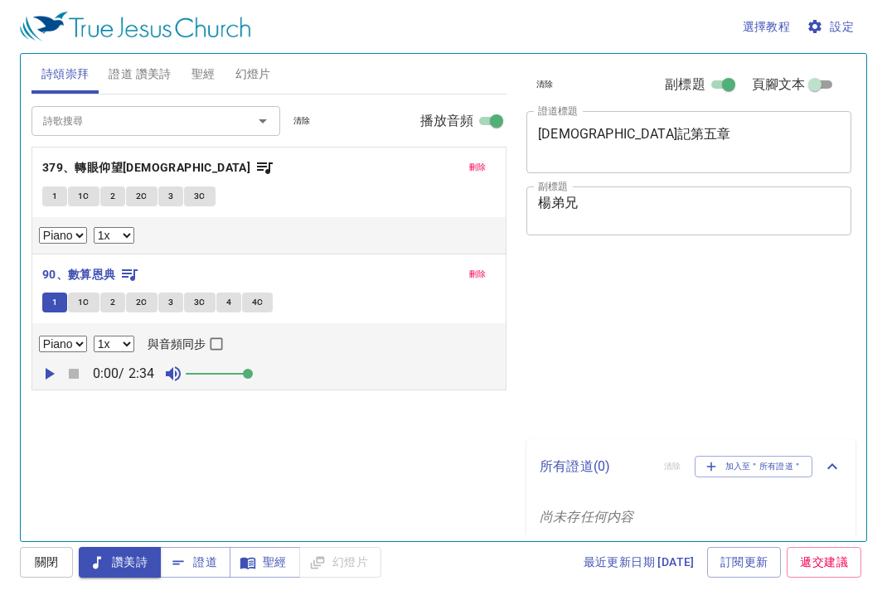
select select "1"
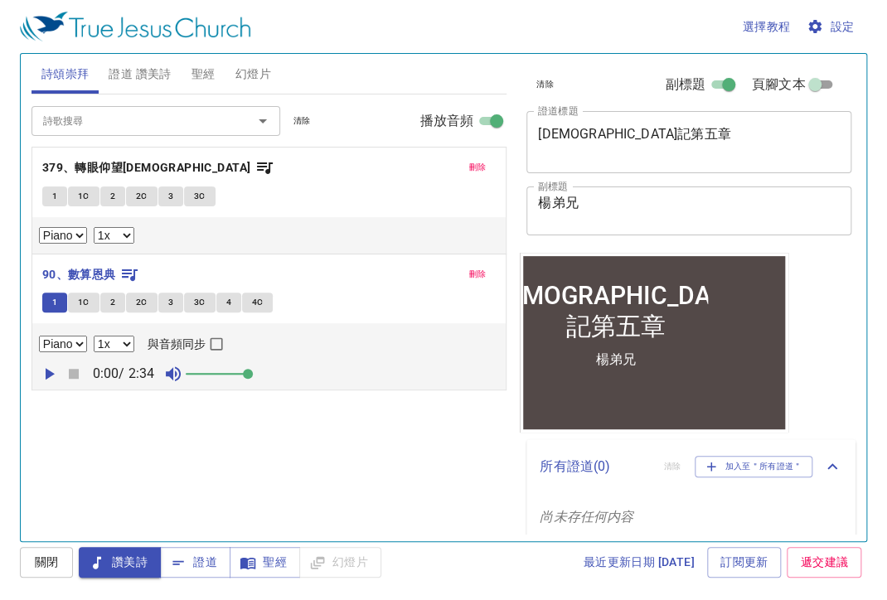
click at [51, 375] on icon "button" at bounding box center [49, 374] width 20 height 20
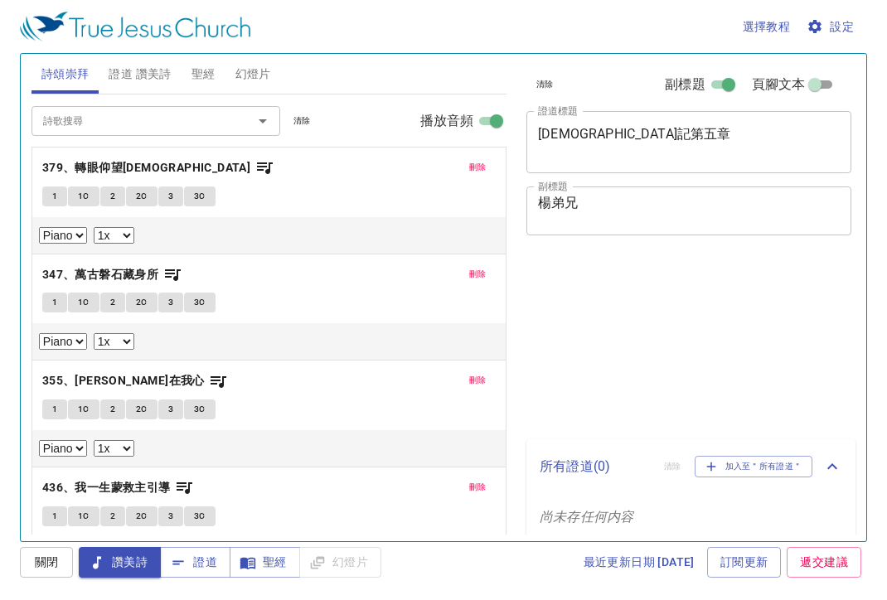
select select "1"
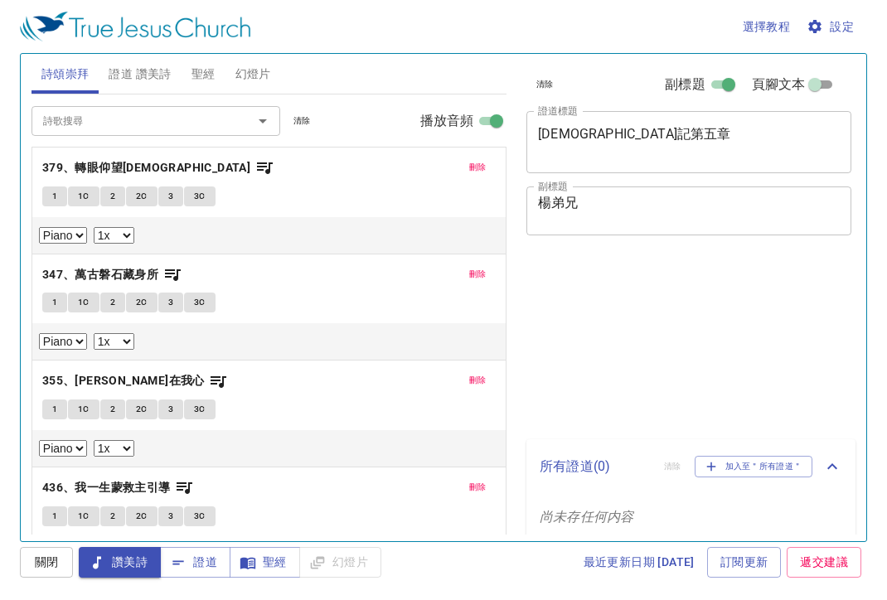
select select "1"
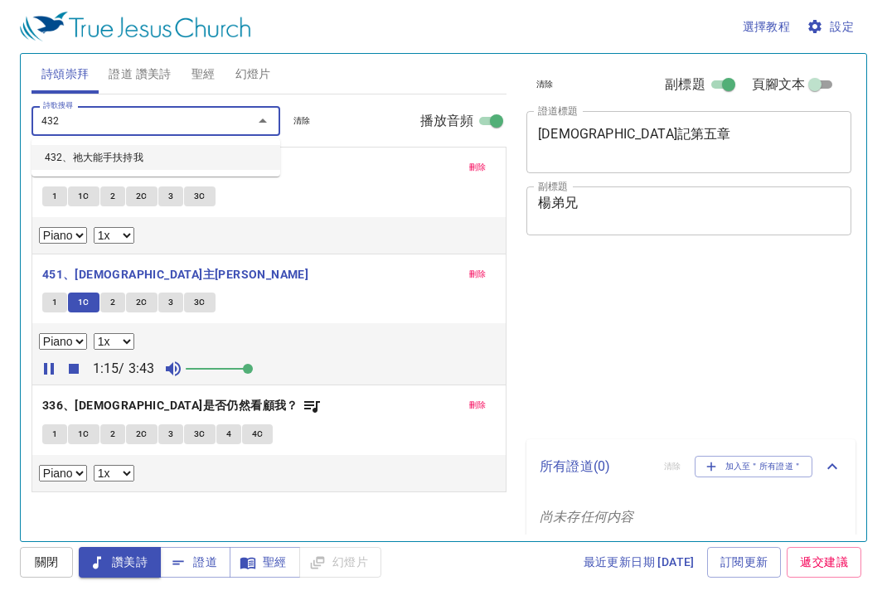
select select "1"
click at [168, 152] on li "432、祂大能手扶持我" at bounding box center [155, 157] width 249 height 25
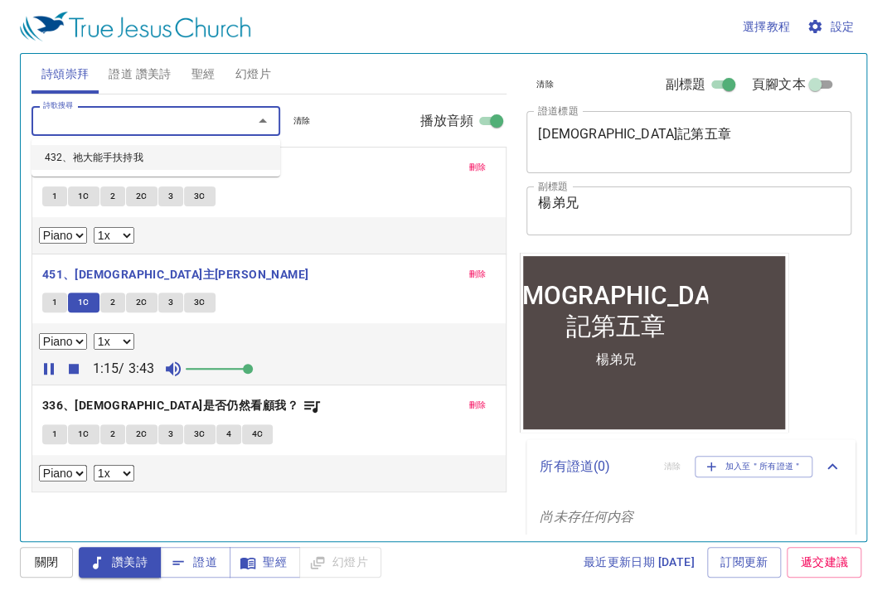
select select "1"
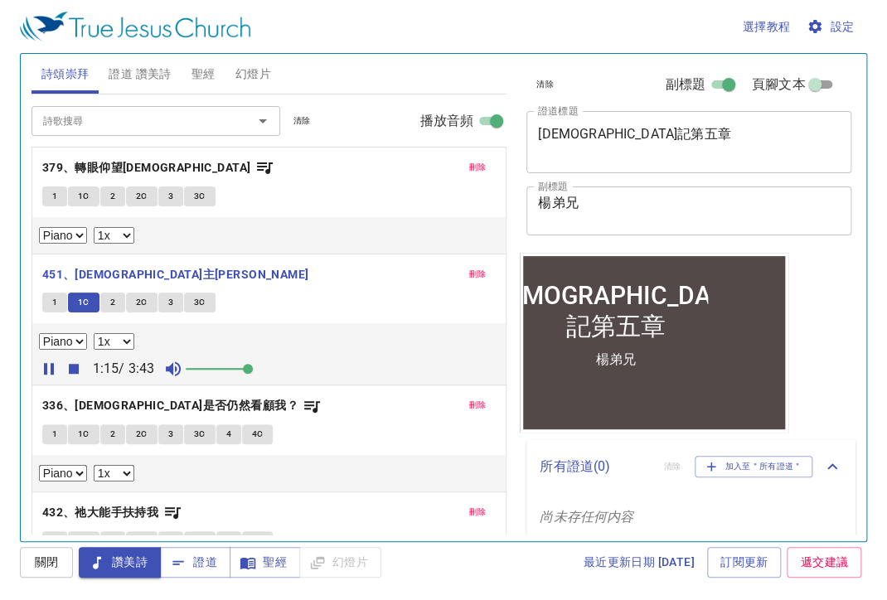
scroll to position [3, 0]
click at [115, 511] on div "刪除 432、祂大能手扶持我 1 1C 2 2C 3 3C 4 4C Piano 0.6x 0.7x 0.8x 0.9x 1x 1.1x 1.2x 1.3x …" at bounding box center [268, 545] width 473 height 106
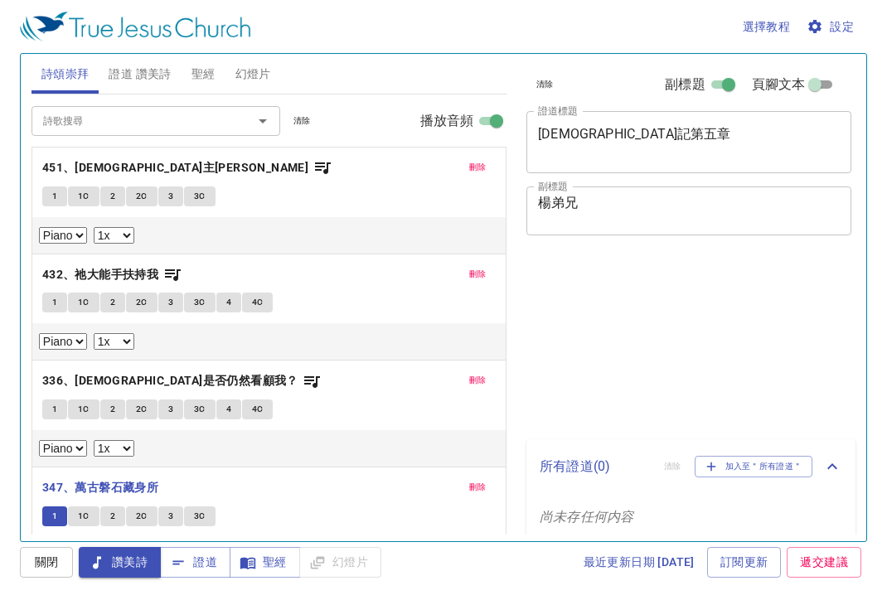
select select "1"
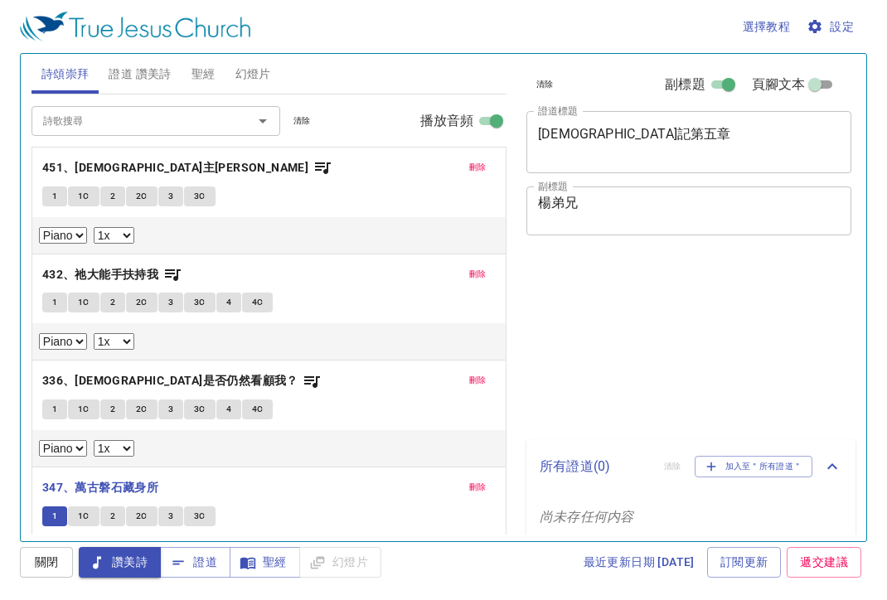
select select "1"
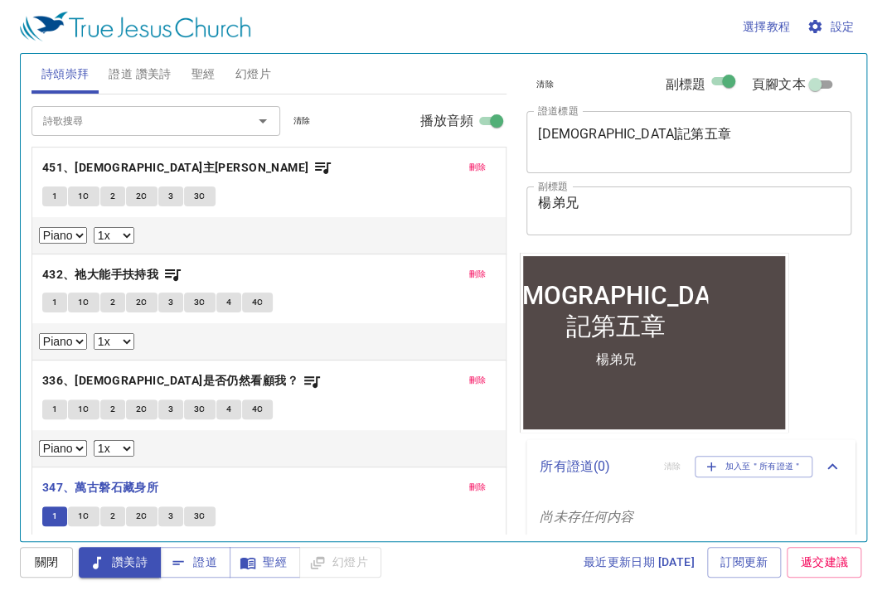
scroll to position [271, 0]
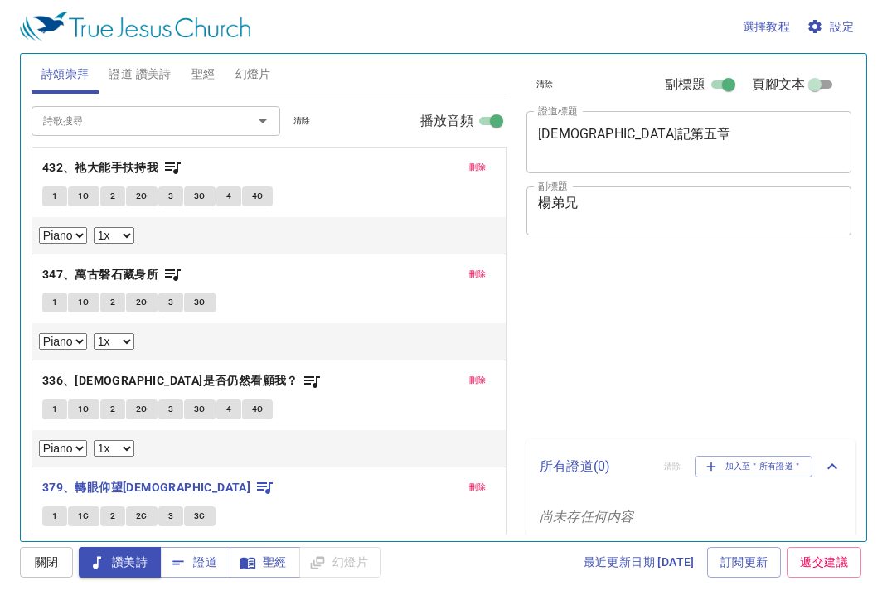
select select "1"
